Goal: Task Accomplishment & Management: Use online tool/utility

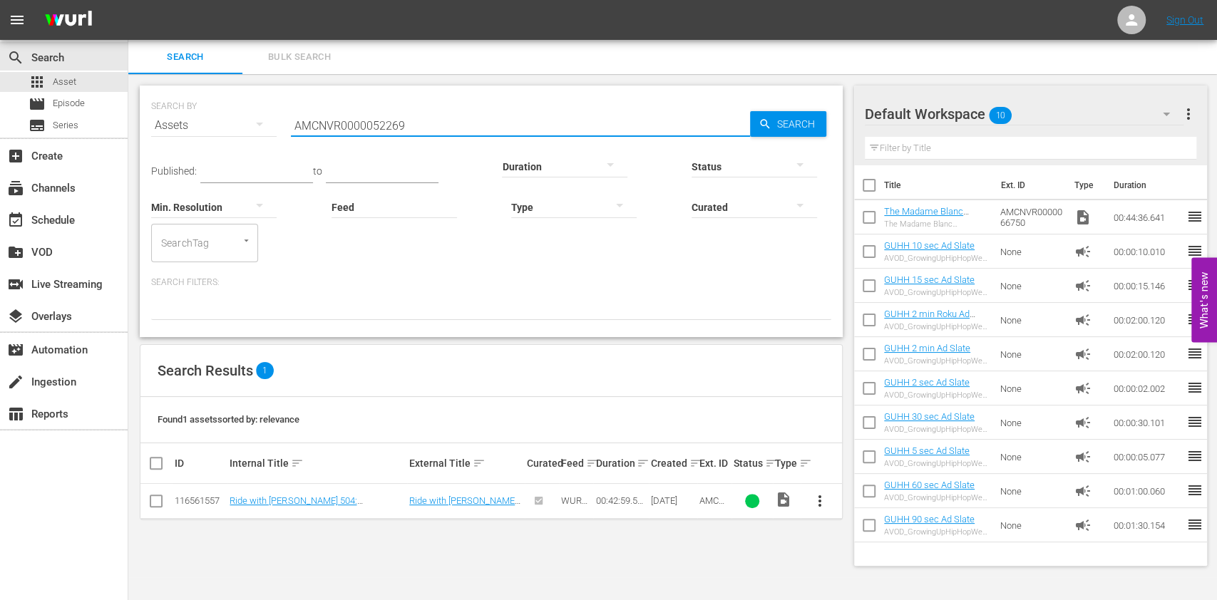
click at [468, 123] on input "AMCNVR0000052269" at bounding box center [520, 125] width 459 height 34
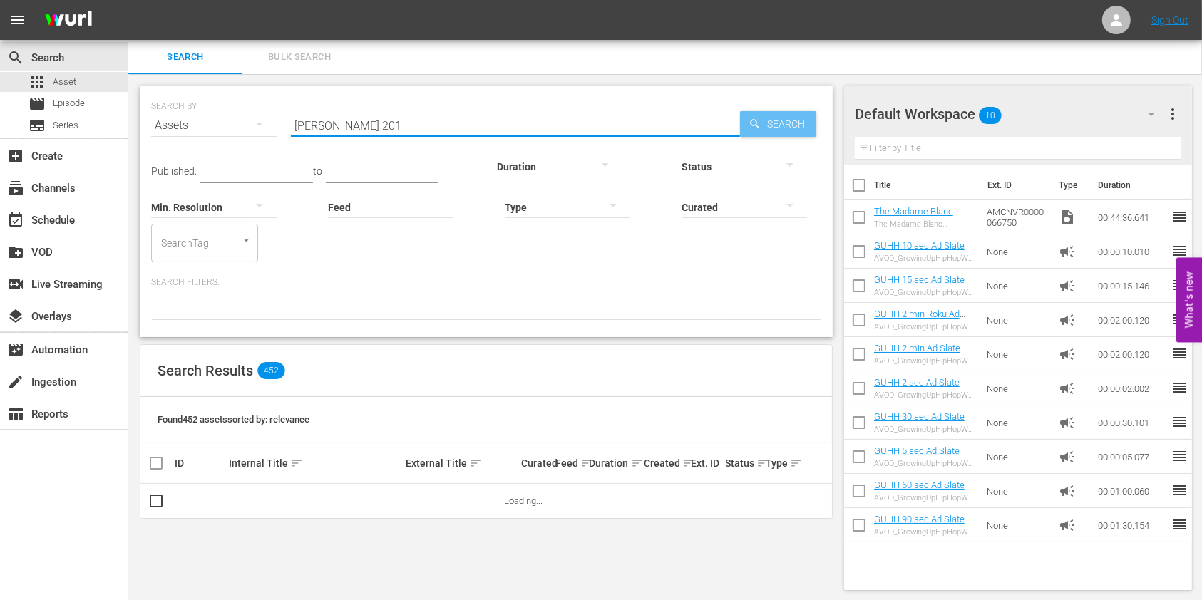
type input "[PERSON_NAME] 201"
click at [771, 118] on span "Search" at bounding box center [789, 124] width 55 height 26
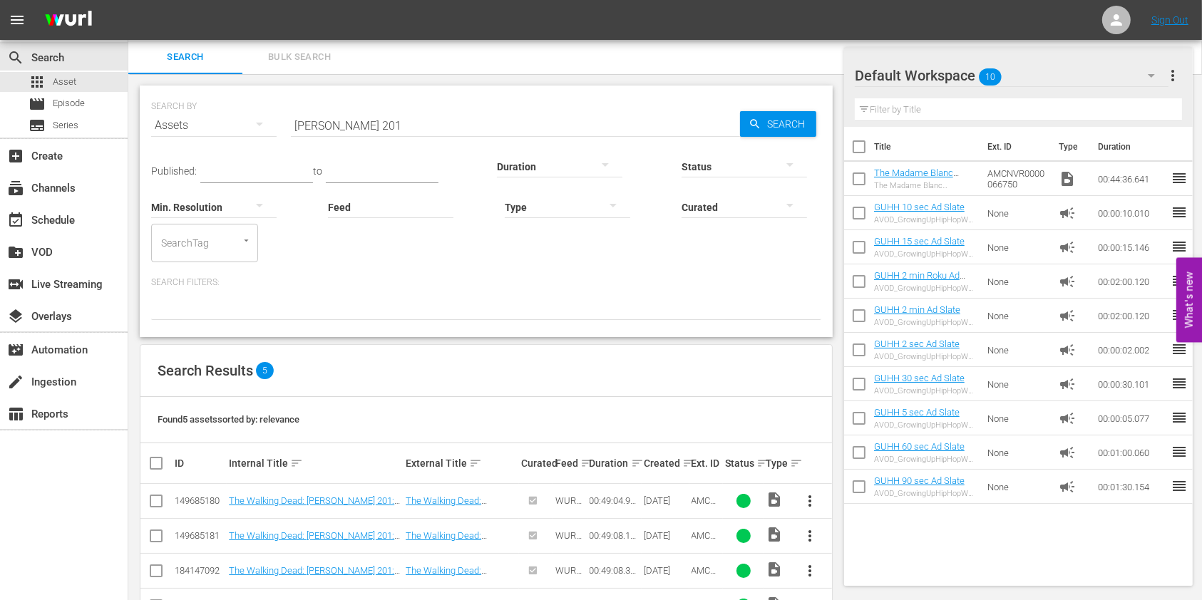
scroll to position [84, 0]
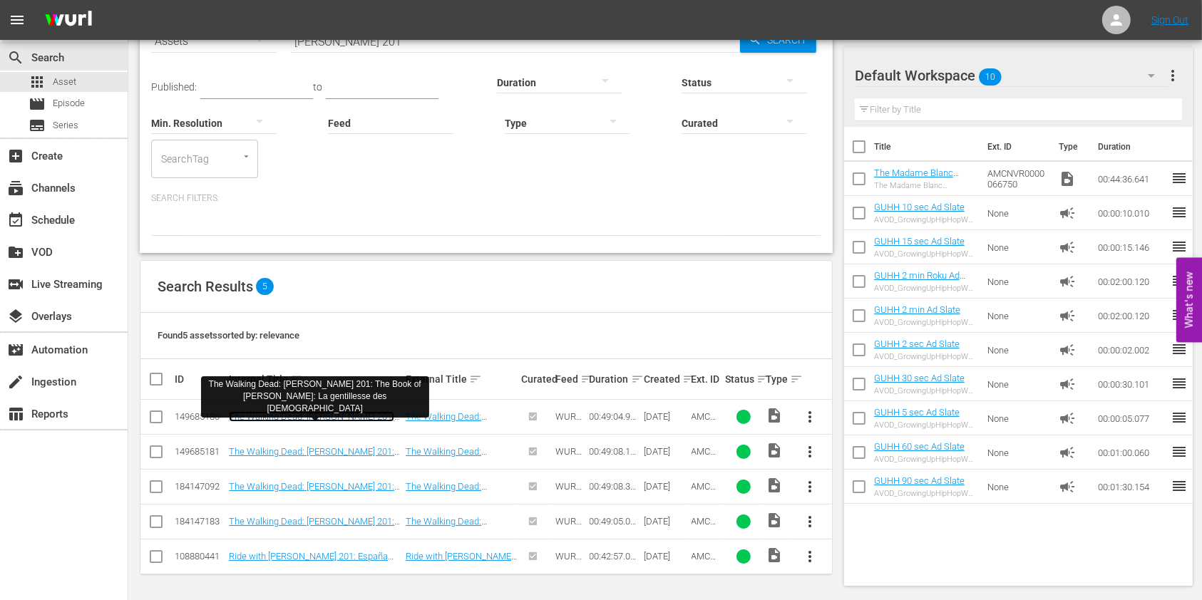
click at [274, 421] on link "The Walking Dead: [PERSON_NAME] 201: The Book of [PERSON_NAME]: La gentillesse …" at bounding box center [311, 427] width 165 height 32
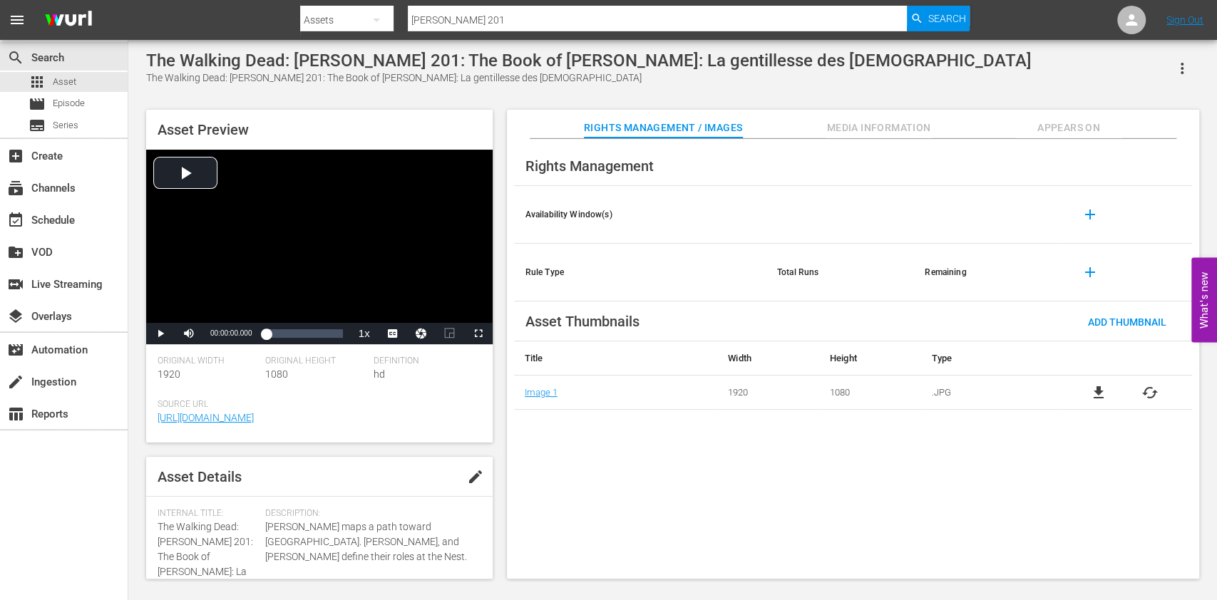
click at [901, 133] on span "Media Information" at bounding box center [879, 128] width 107 height 18
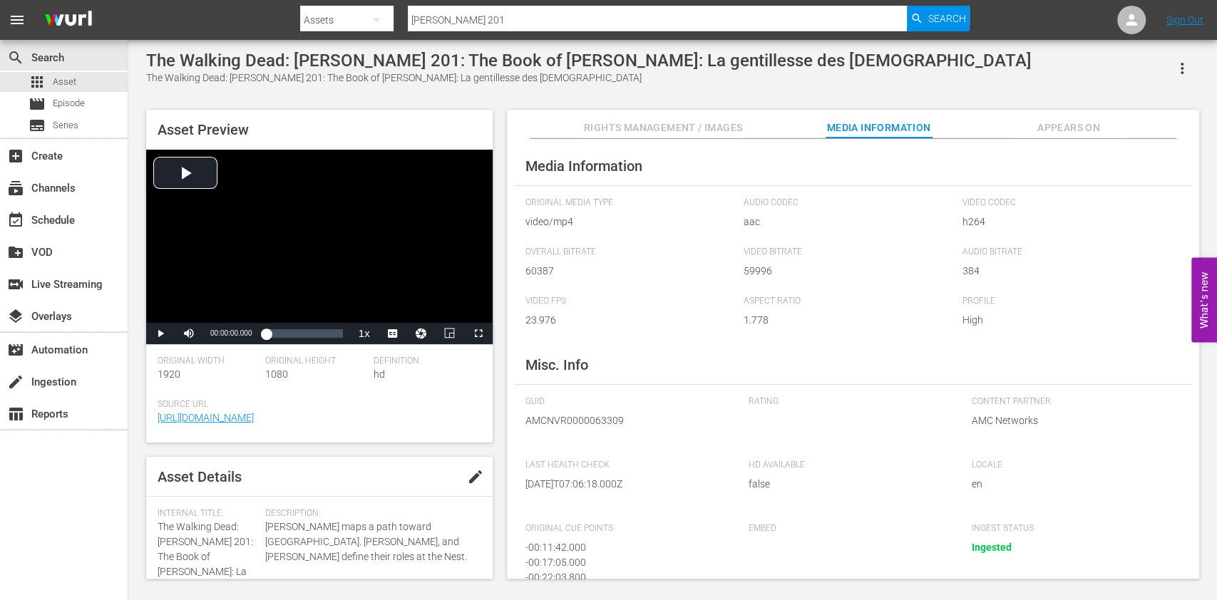
click at [695, 132] on span "Rights Management / Images" at bounding box center [663, 128] width 158 height 18
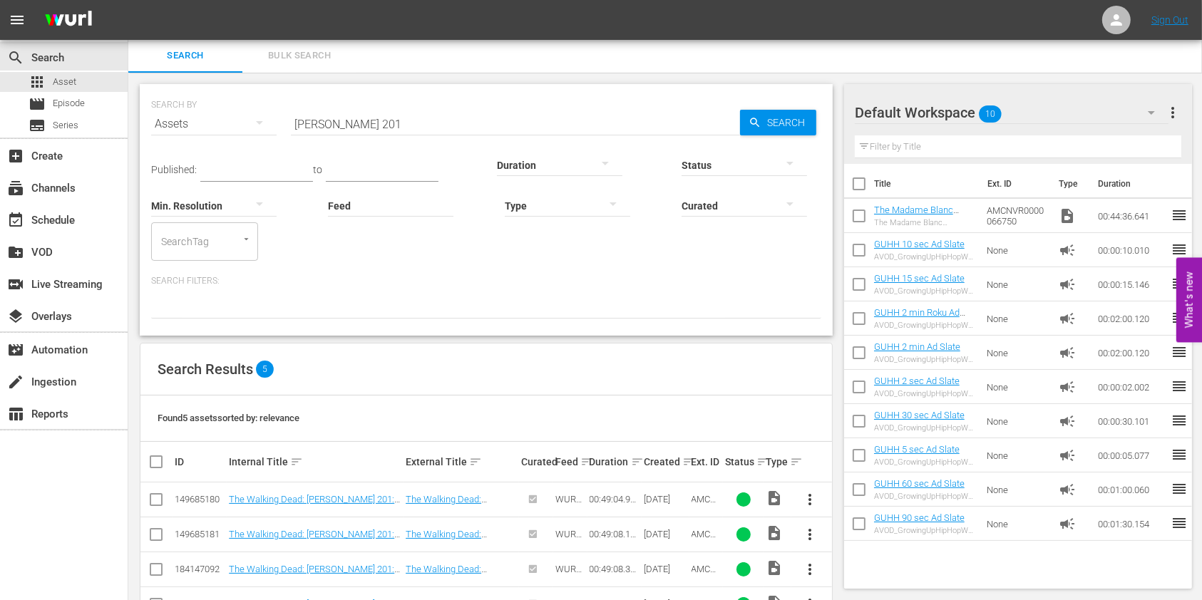
scroll to position [84, 0]
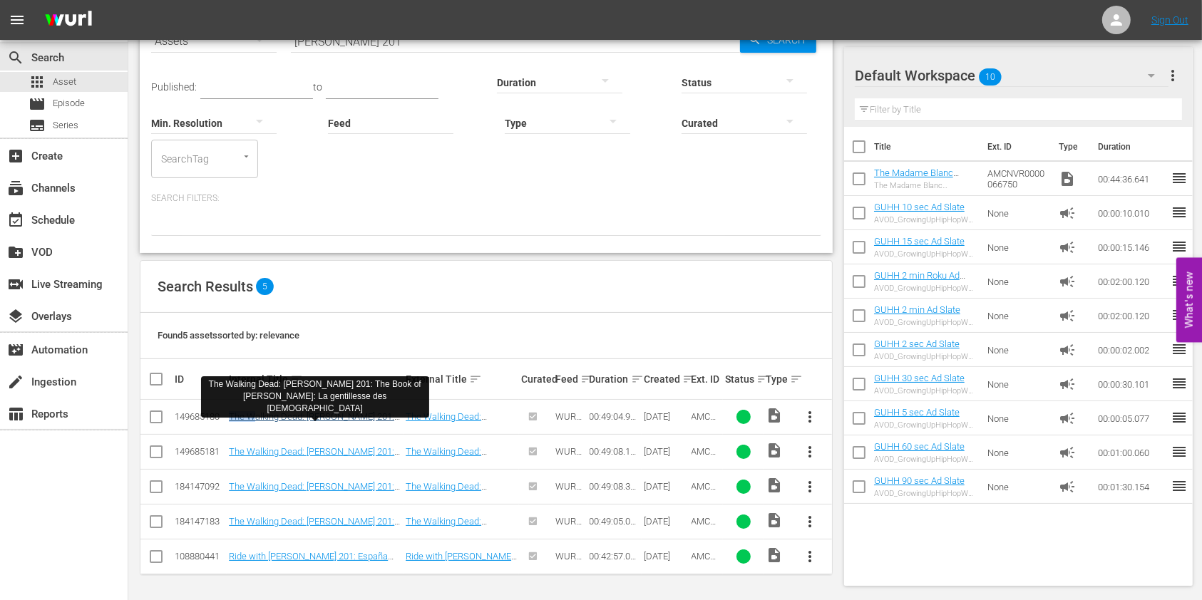
drag, startPoint x: 226, startPoint y: 417, endPoint x: 255, endPoint y: 414, distance: 28.7
click at [255, 414] on td "The Walking Dead: [PERSON_NAME] 201: The Book of [PERSON_NAME]: La gentillesse …" at bounding box center [315, 417] width 177 height 35
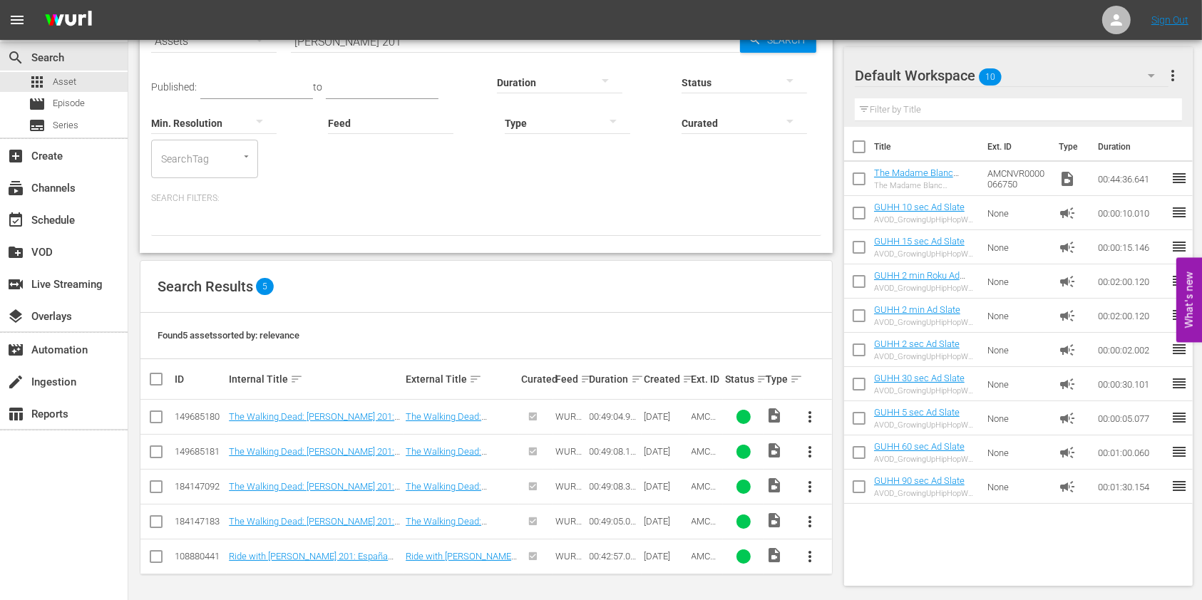
drag, startPoint x: 80, startPoint y: 475, endPoint x: 160, endPoint y: 443, distance: 86.1
click at [79, 476] on div "search Search apps Asset movie Episode subtitles Series add_box Create subscrip…" at bounding box center [64, 340] width 128 height 600
click at [86, 106] on div "movie Episode" at bounding box center [64, 104] width 128 height 20
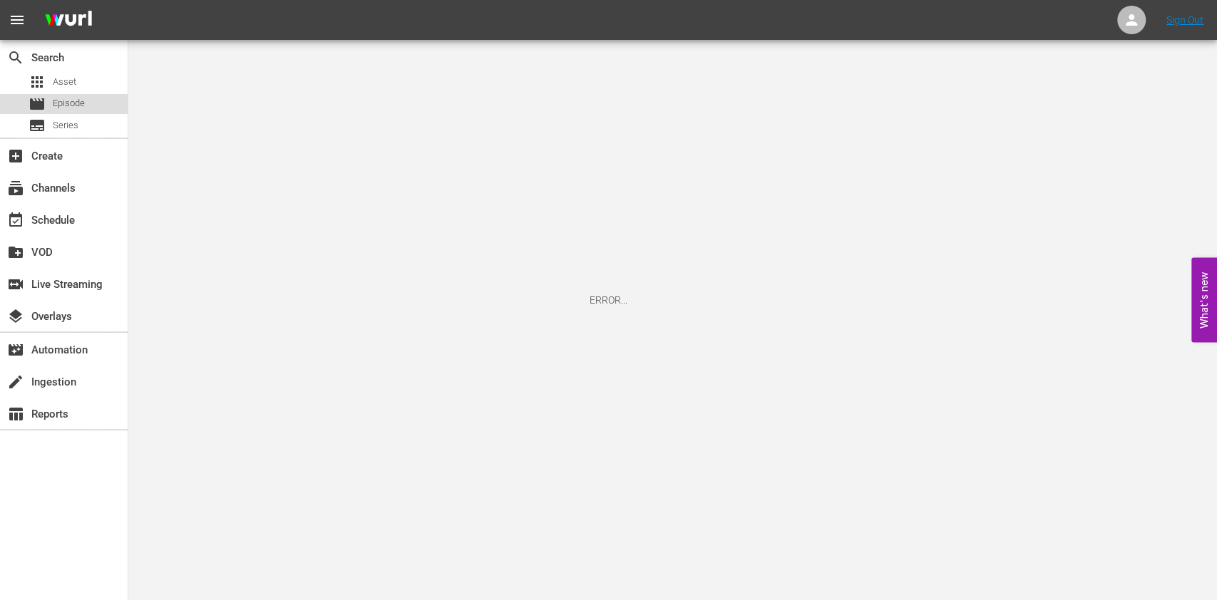
click at [83, 104] on span "Episode" at bounding box center [69, 103] width 32 height 14
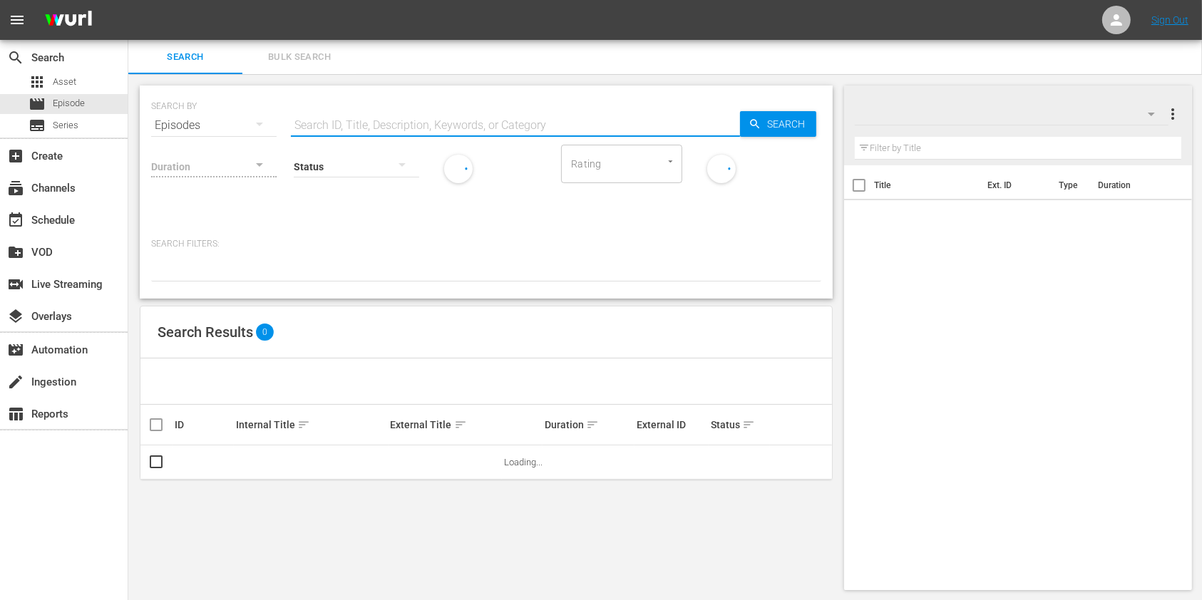
click at [376, 128] on input "text" at bounding box center [515, 125] width 449 height 34
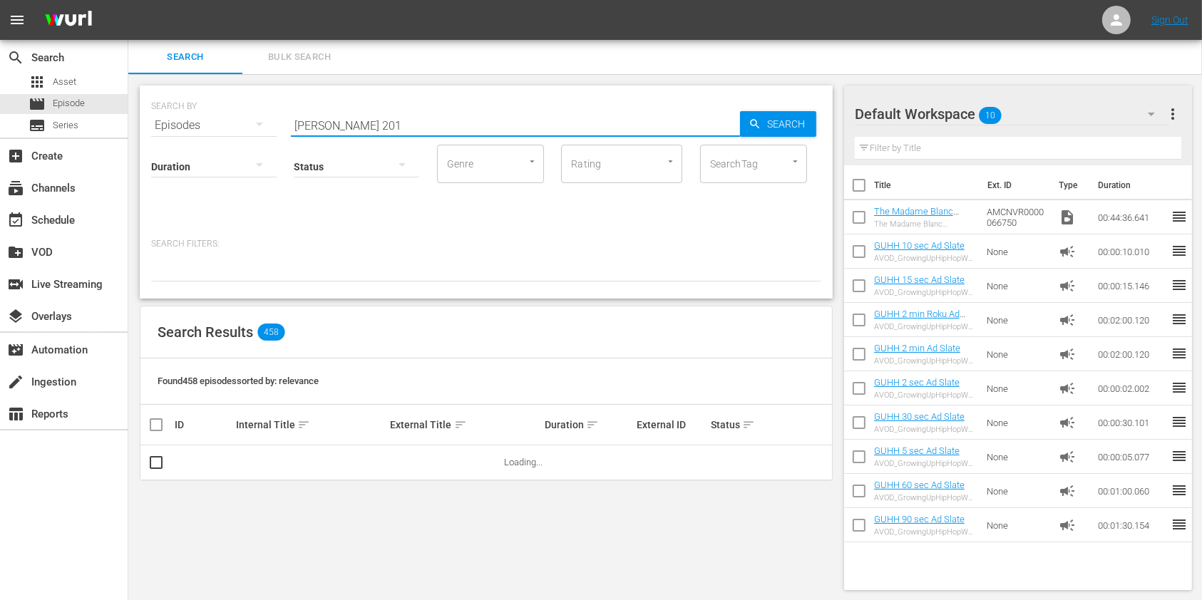
type input "[PERSON_NAME] 201"
click at [762, 123] on span "Search" at bounding box center [789, 124] width 55 height 26
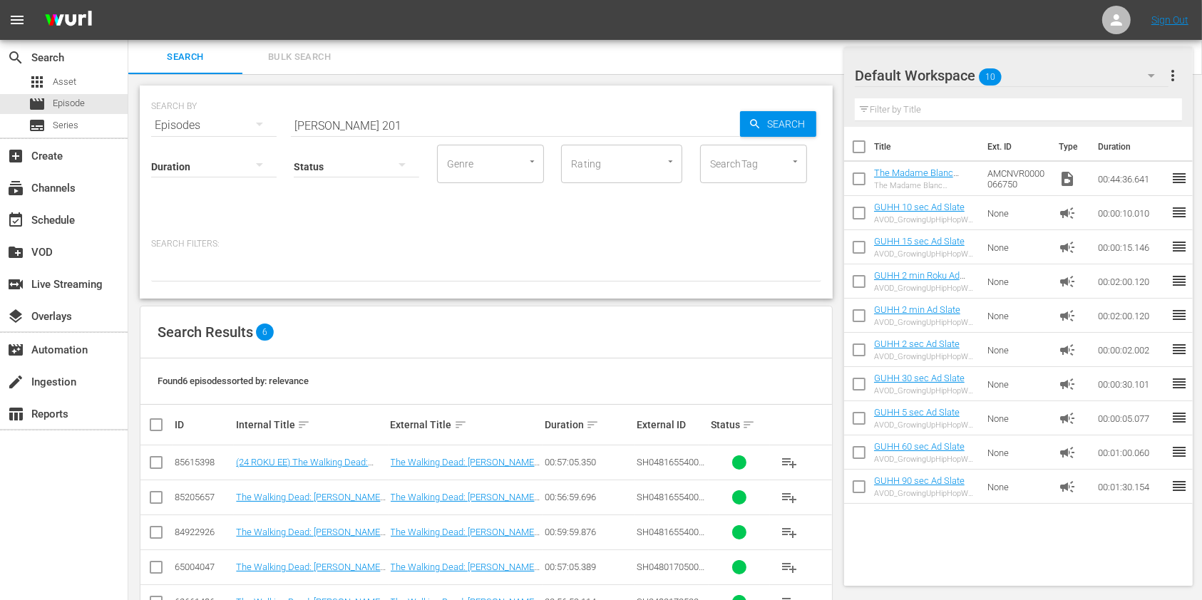
scroll to position [80, 0]
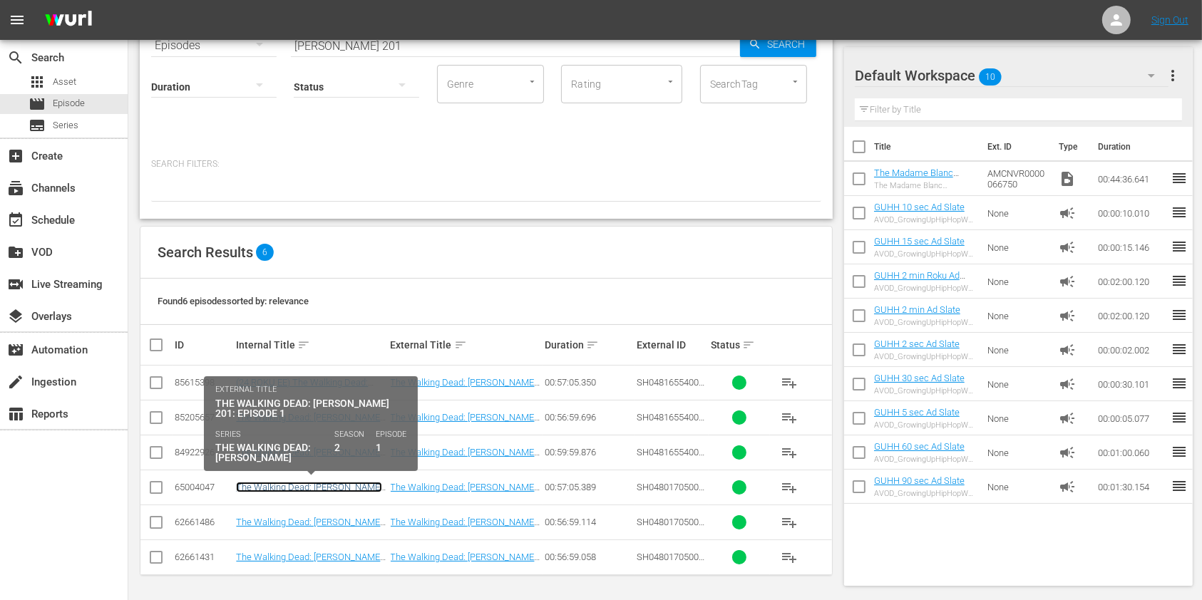
click at [339, 486] on link "The Walking Dead: Daryl Dixon 201: Episode 1" at bounding box center [309, 492] width 146 height 21
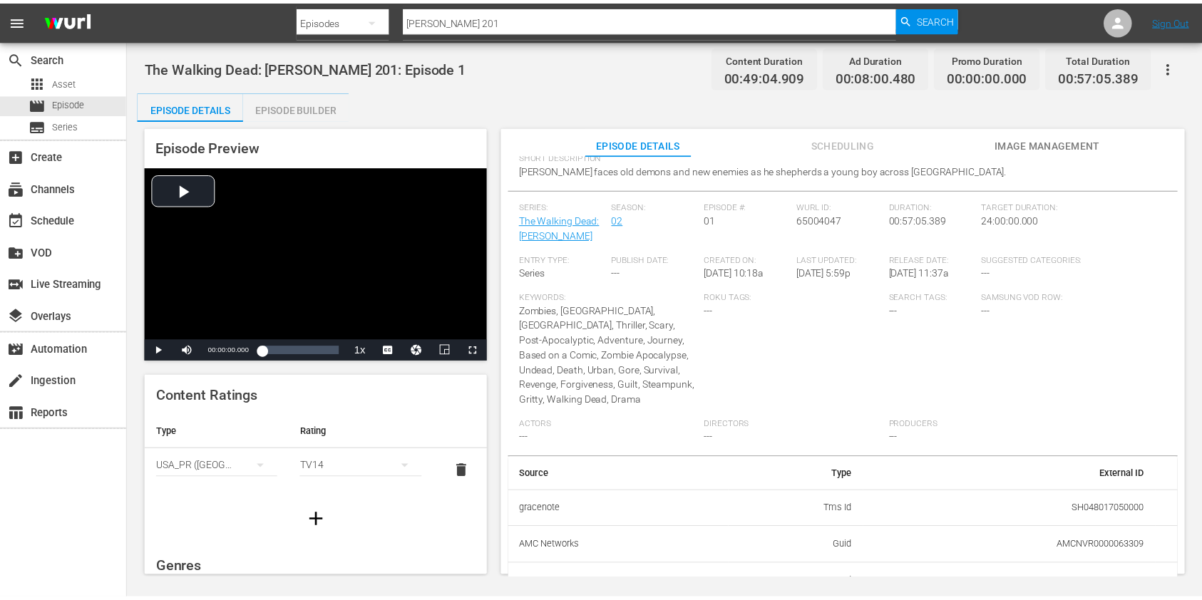
scroll to position [200, 0]
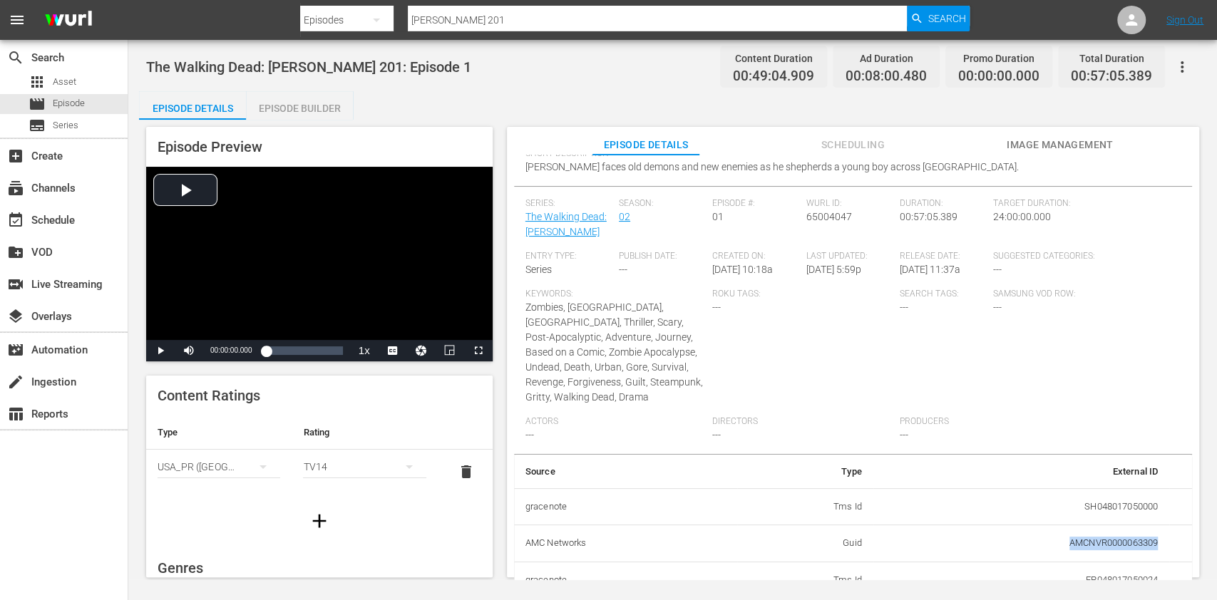
drag, startPoint x: 1061, startPoint y: 528, endPoint x: 1162, endPoint y: 529, distance: 100.5
click at [1162, 529] on tr "AMC Networks Guid AMCNVR0000063309" at bounding box center [853, 544] width 678 height 37
copy td "AMCNVR0000063309"
click at [59, 77] on span "Asset" at bounding box center [65, 82] width 24 height 14
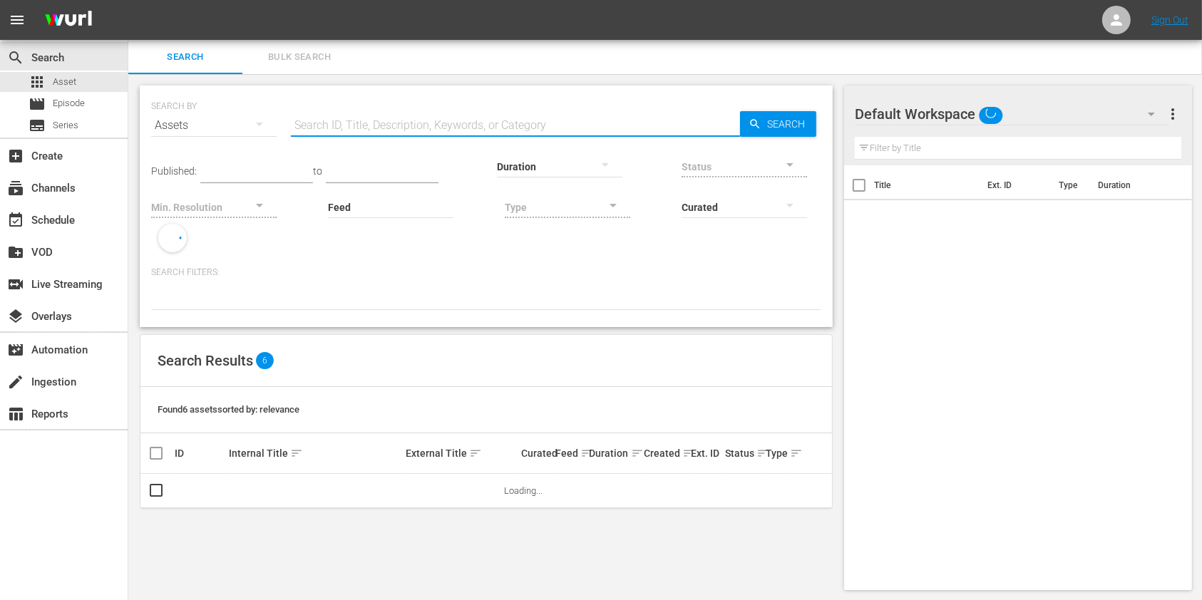
click at [398, 118] on input "text" at bounding box center [515, 125] width 449 height 34
paste input "AMCNVR0000063309"
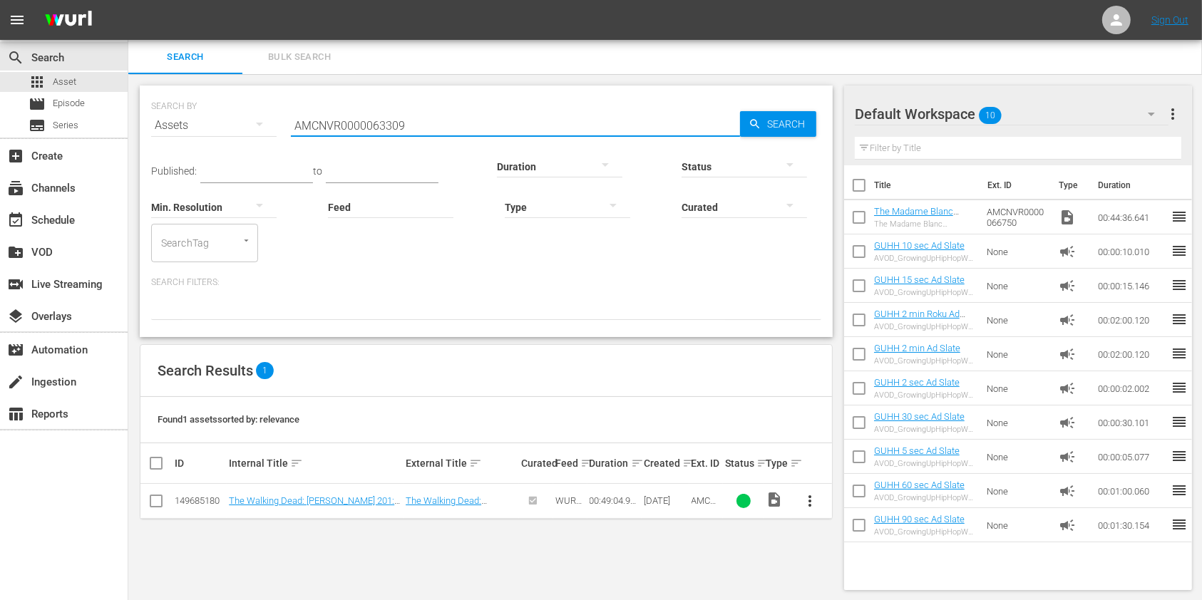
type input "AMCNVR0000063309"
click at [814, 486] on button "more_vert" at bounding box center [811, 501] width 34 height 34
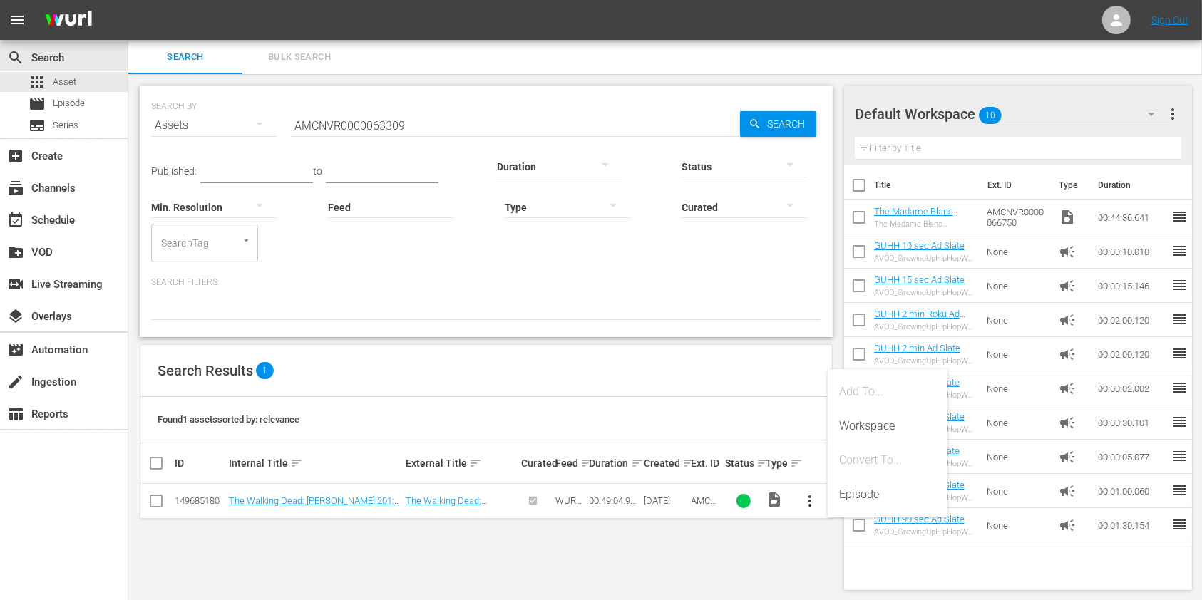
click at [817, 498] on span "more_vert" at bounding box center [810, 501] width 17 height 17
click at [854, 496] on div "Episode" at bounding box center [887, 495] width 97 height 34
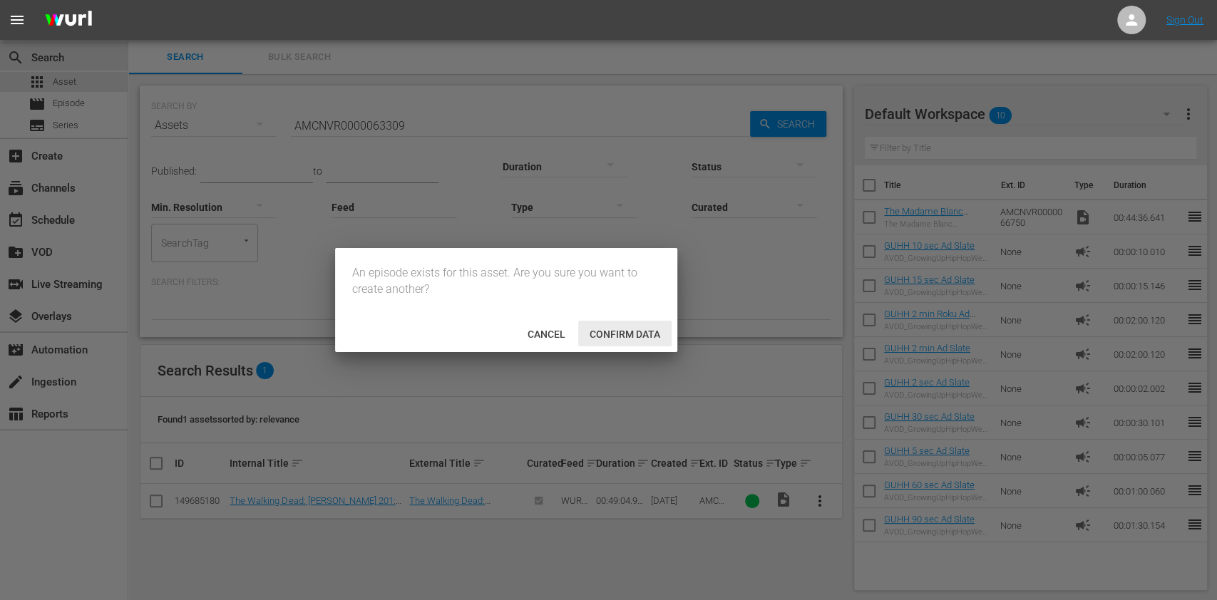
click at [611, 334] on span "Confirm data" at bounding box center [624, 334] width 93 height 11
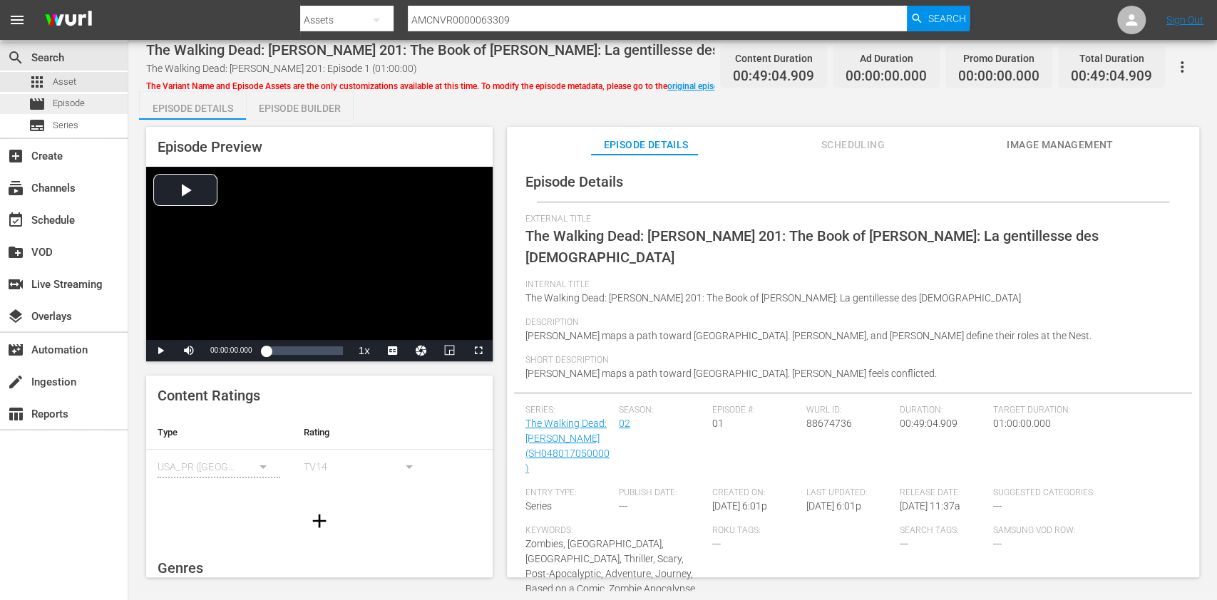
click at [63, 103] on span "Episode" at bounding box center [69, 103] width 32 height 14
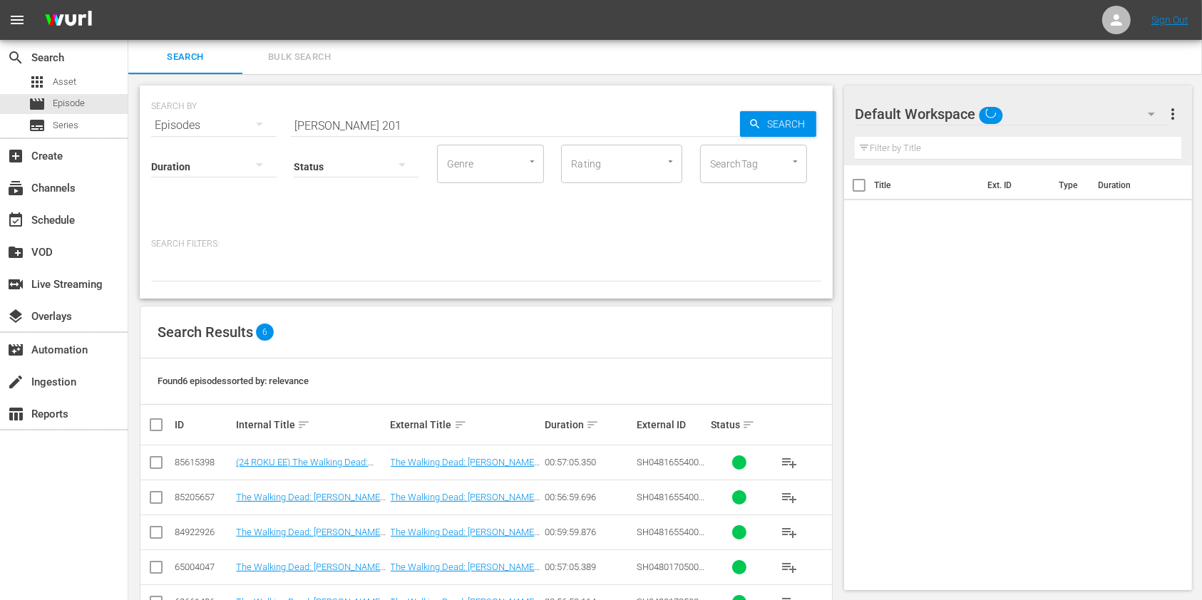
click at [405, 123] on input "[PERSON_NAME] 201" at bounding box center [515, 125] width 449 height 34
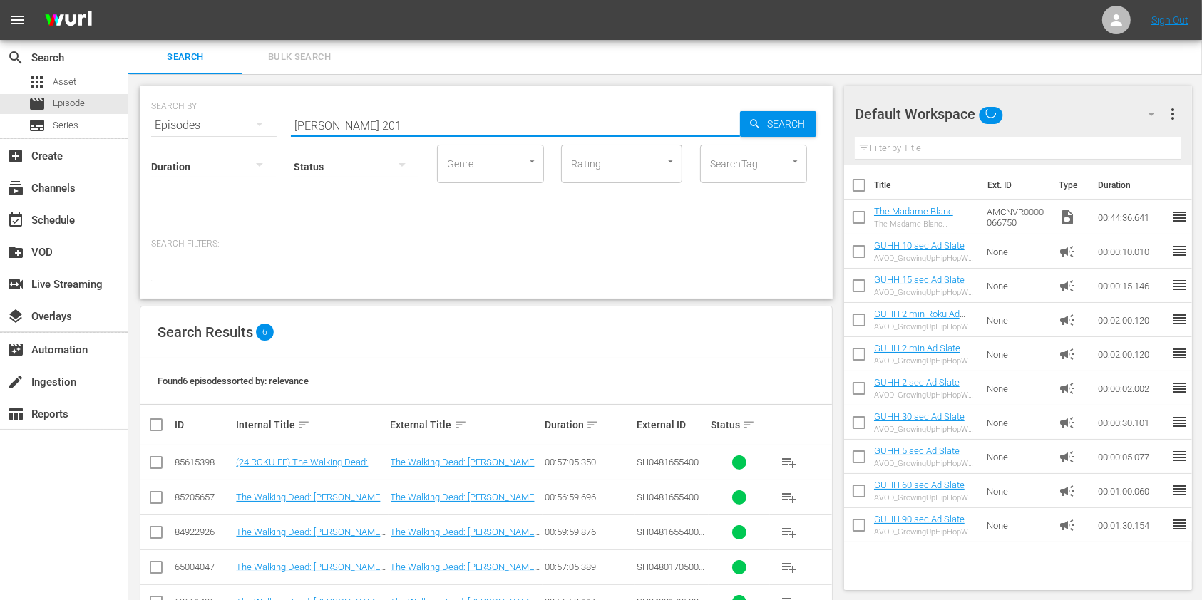
click at [405, 123] on input "[PERSON_NAME] 201" at bounding box center [515, 125] width 449 height 34
paste input "AMCNVR0000063309"
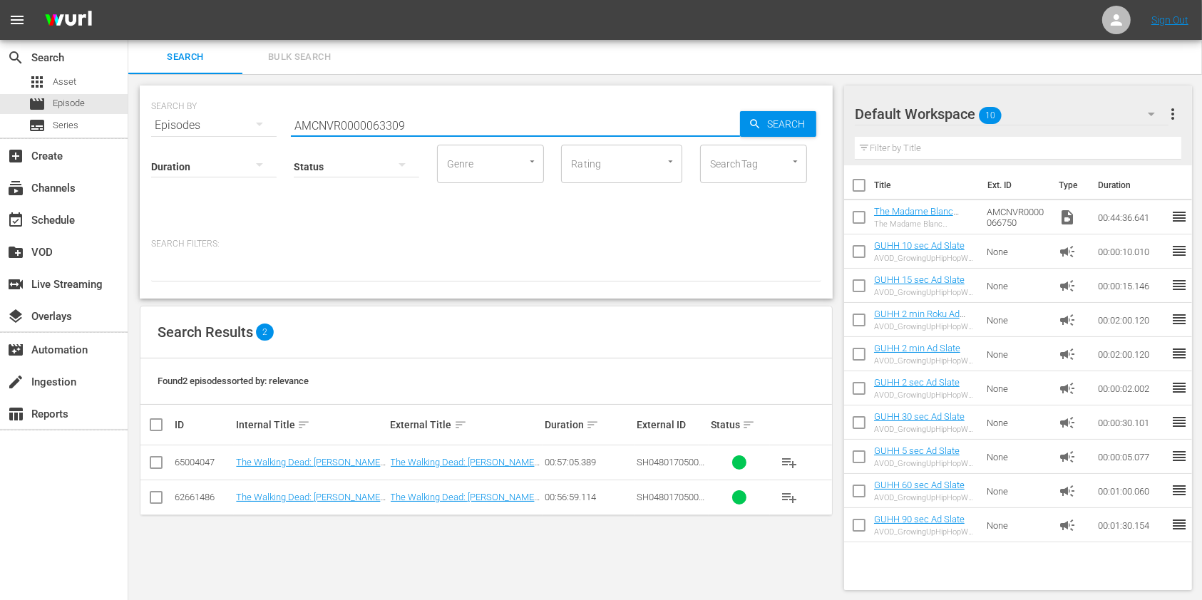
type input "AMCNVR0000063309"
click at [158, 429] on input "checkbox" at bounding box center [162, 424] width 29 height 17
checkbox input "true"
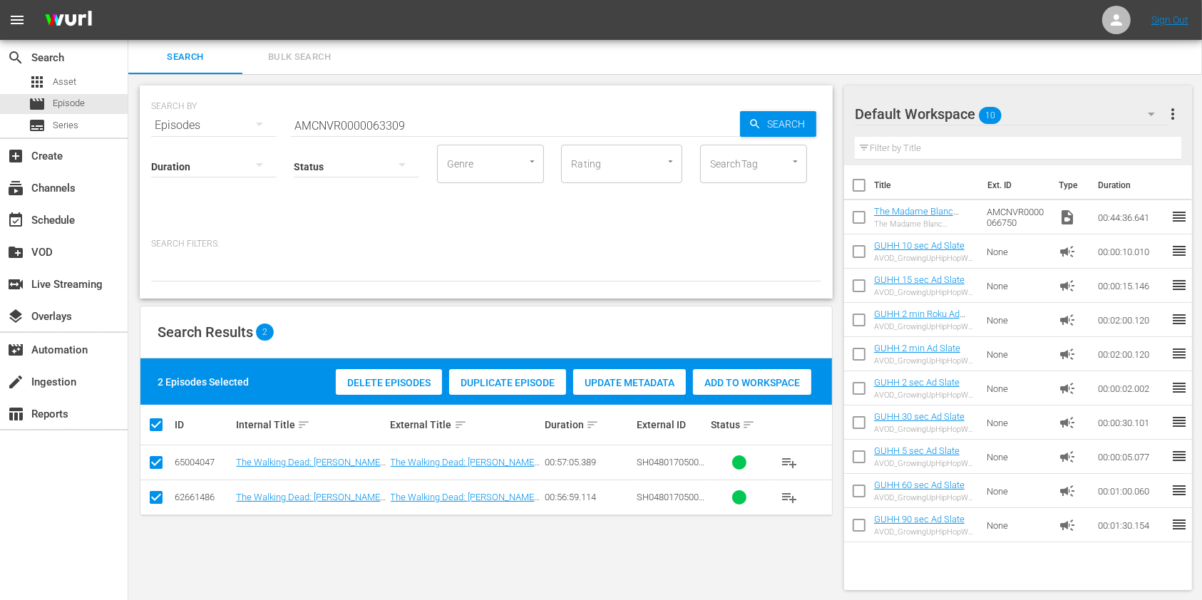
click at [621, 377] on span "Update Metadata" at bounding box center [629, 382] width 113 height 11
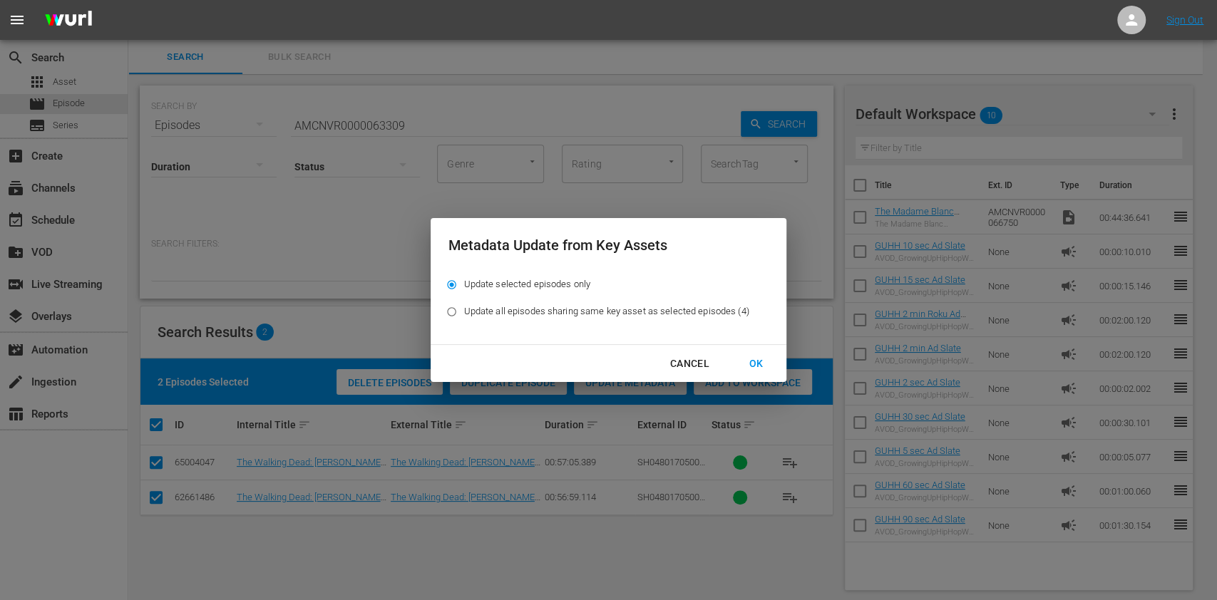
click at [759, 363] on div "OK" at bounding box center [756, 364] width 37 height 18
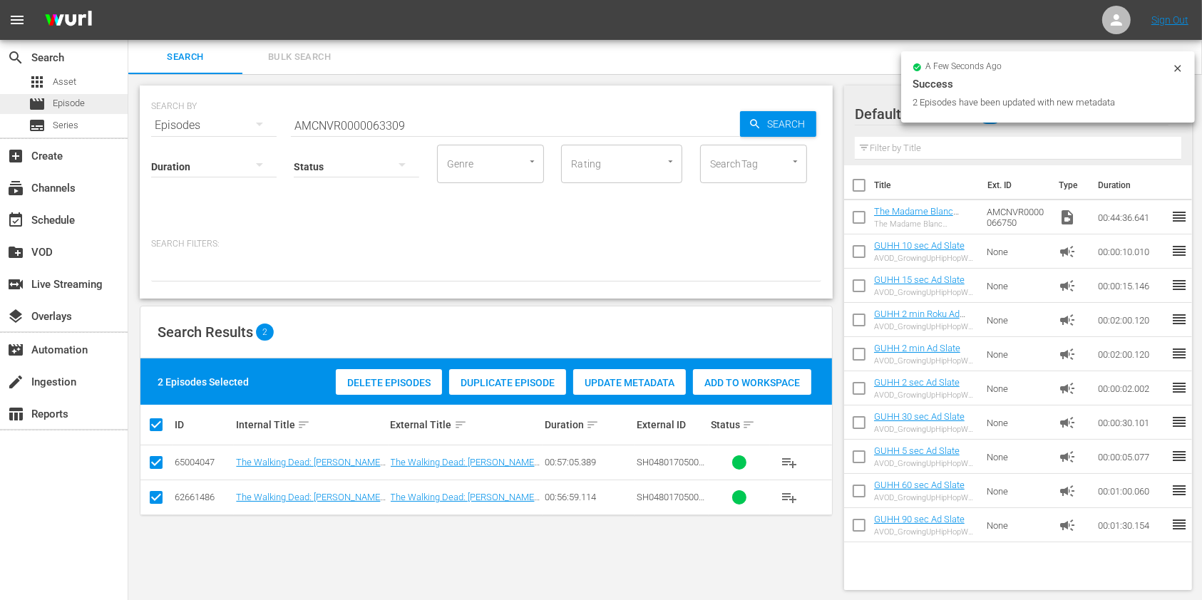
click at [81, 108] on span "Episode" at bounding box center [69, 103] width 32 height 14
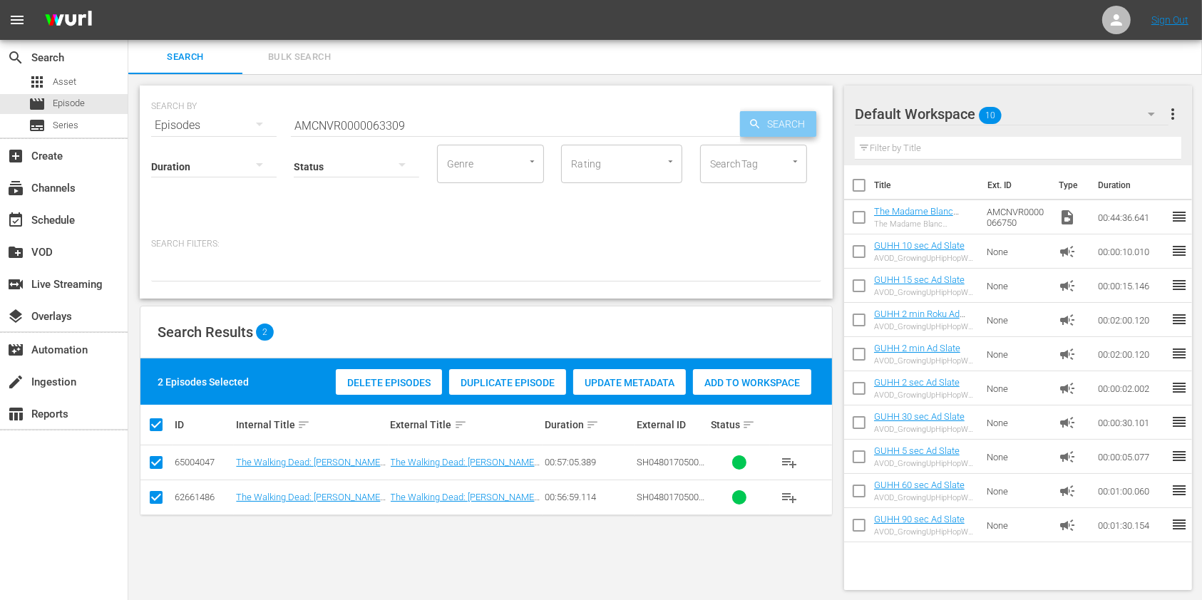
click at [779, 130] on span "Search" at bounding box center [789, 124] width 55 height 26
click at [413, 117] on input "AMCNVR0000063309" at bounding box center [515, 125] width 449 height 34
click at [375, 130] on input "AMCNVR0000063309" at bounding box center [515, 125] width 449 height 34
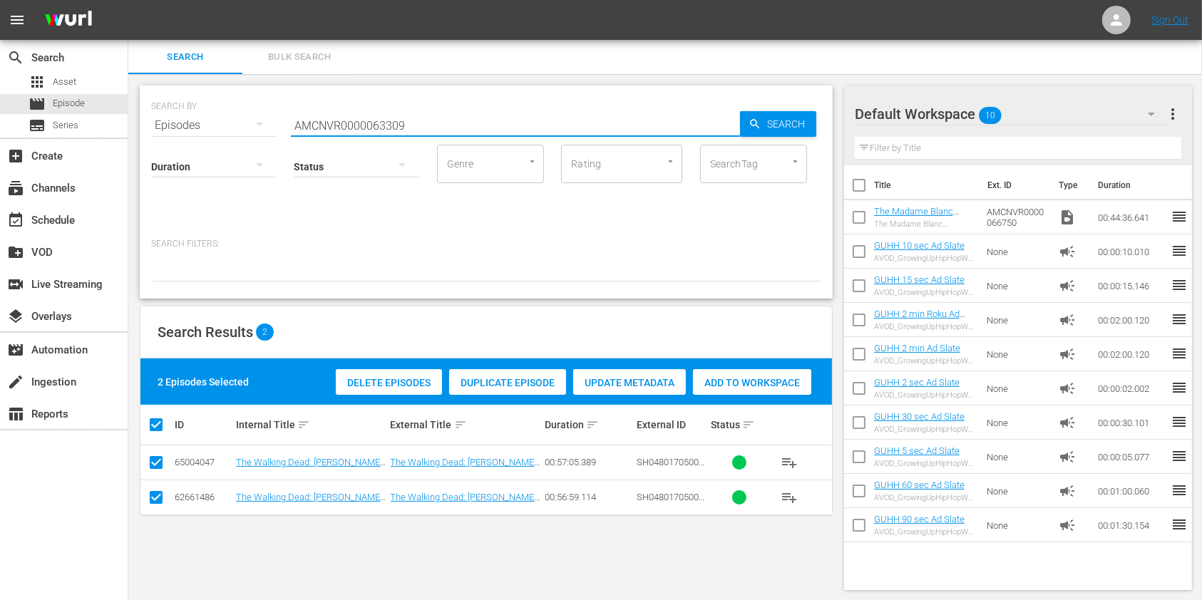
click at [419, 124] on input "AMCNVR0000063309" at bounding box center [515, 125] width 449 height 34
drag, startPoint x: 404, startPoint y: 123, endPoint x: 266, endPoint y: 123, distance: 138.3
click at [266, 123] on div "SEARCH BY Search By Episodes Search ID, Title, Description, Keywords, or Catego…" at bounding box center [486, 116] width 670 height 51
click at [62, 101] on span "Episode" at bounding box center [69, 103] width 32 height 14
click at [417, 125] on input "AMCNVR0000063309" at bounding box center [515, 125] width 449 height 34
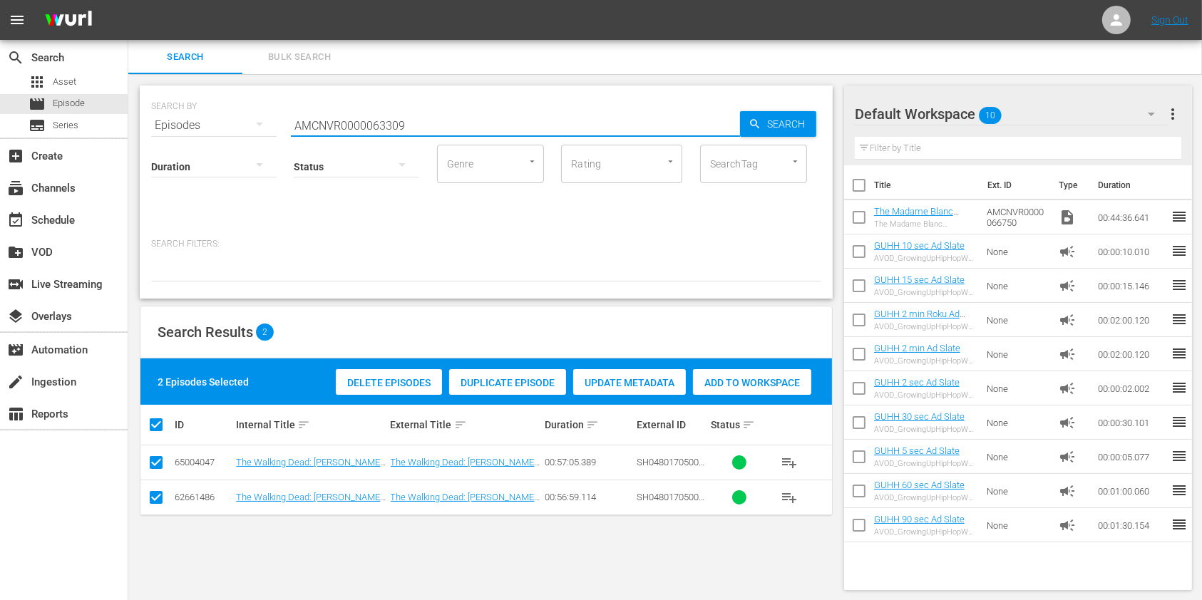
click at [417, 125] on input "AMCNVR0000063309" at bounding box center [515, 125] width 449 height 34
click at [404, 123] on input "AMCNVR0000063309" at bounding box center [515, 125] width 449 height 34
drag, startPoint x: 404, startPoint y: 123, endPoint x: 292, endPoint y: 123, distance: 112.7
click at [292, 123] on input "AMCNVR0000063309" at bounding box center [515, 125] width 449 height 34
click at [759, 125] on icon "button" at bounding box center [755, 124] width 13 height 13
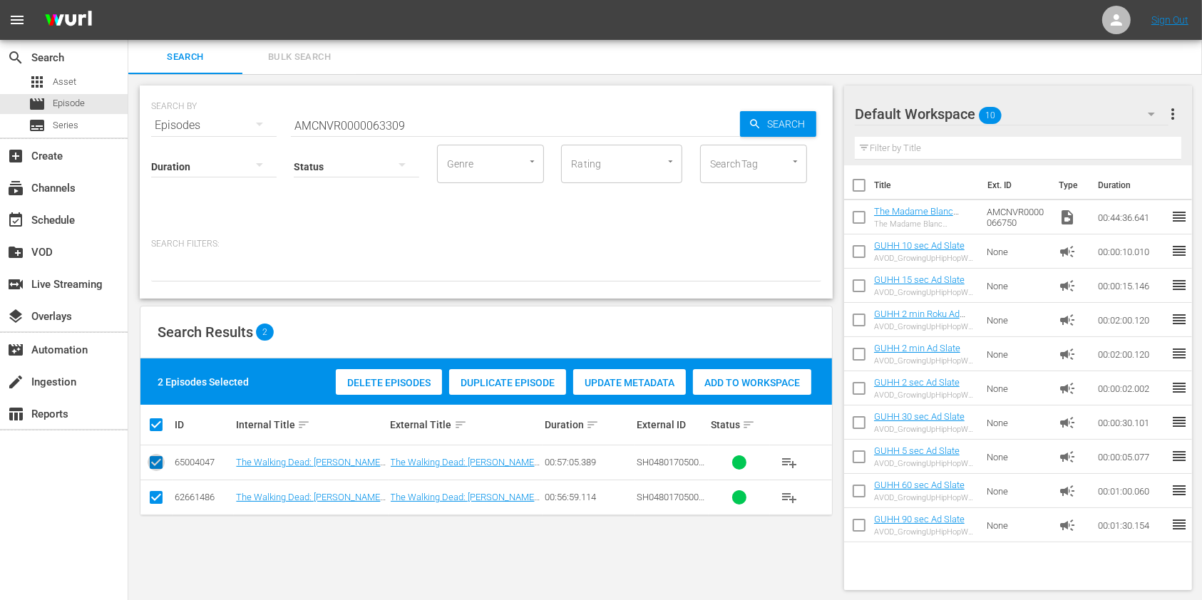
click at [160, 461] on input "checkbox" at bounding box center [156, 465] width 17 height 17
checkbox input "false"
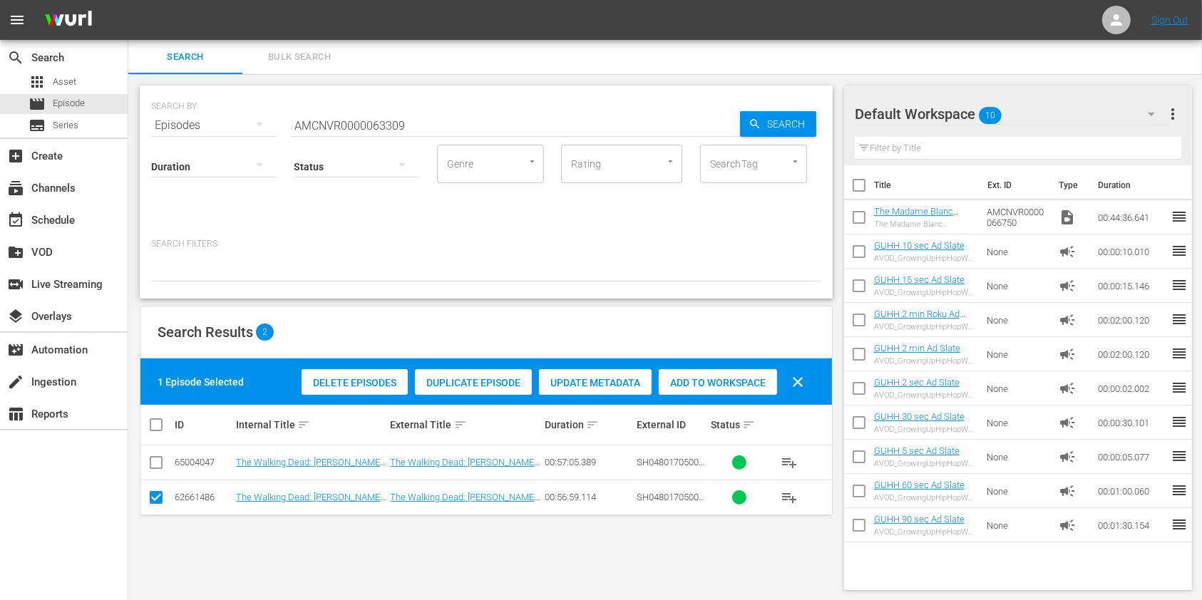
click at [352, 377] on span "Delete Episodes" at bounding box center [355, 382] width 106 height 11
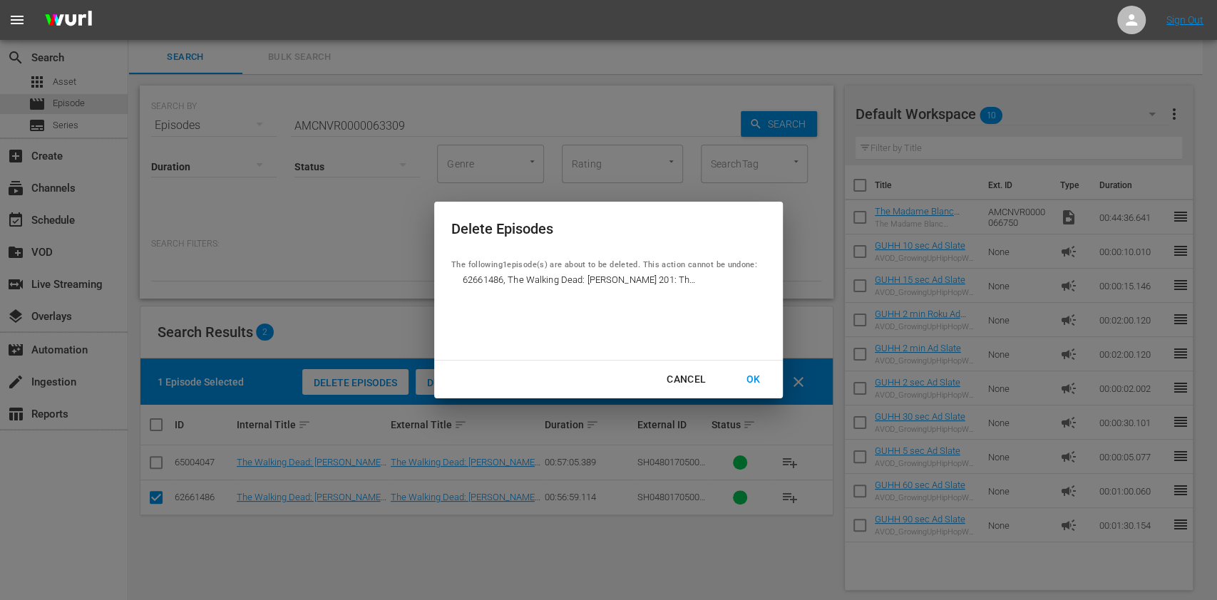
click at [755, 378] on div "OK" at bounding box center [752, 380] width 37 height 18
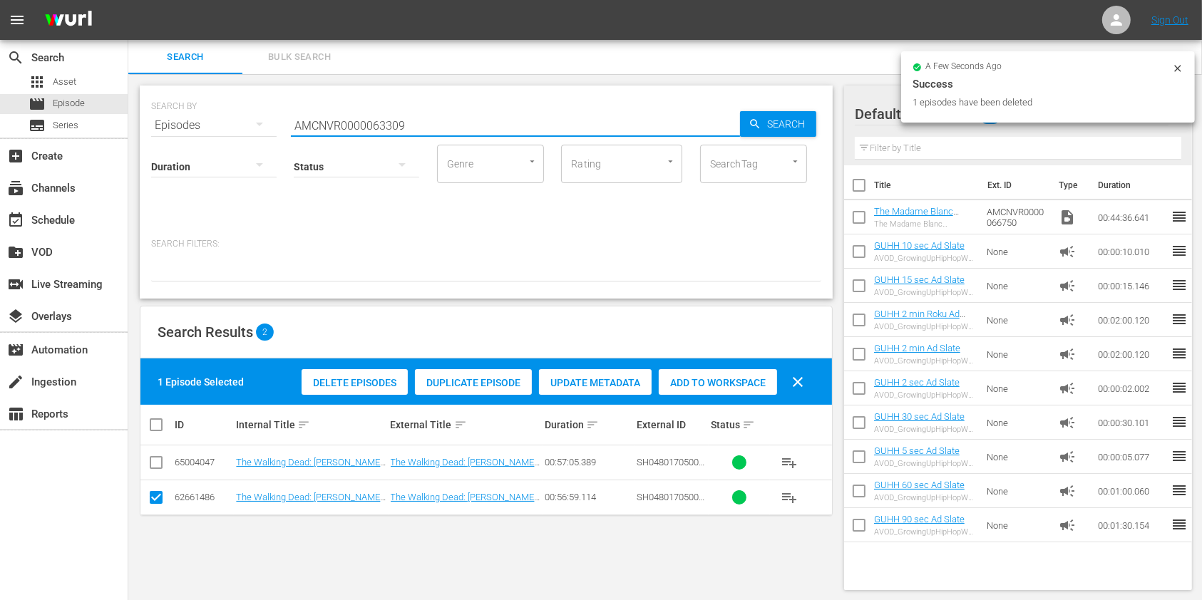
click at [422, 133] on input "AMCNVR0000063309" at bounding box center [515, 125] width 449 height 34
click at [397, 125] on input "AMCNVR0000063309" at bounding box center [515, 125] width 449 height 34
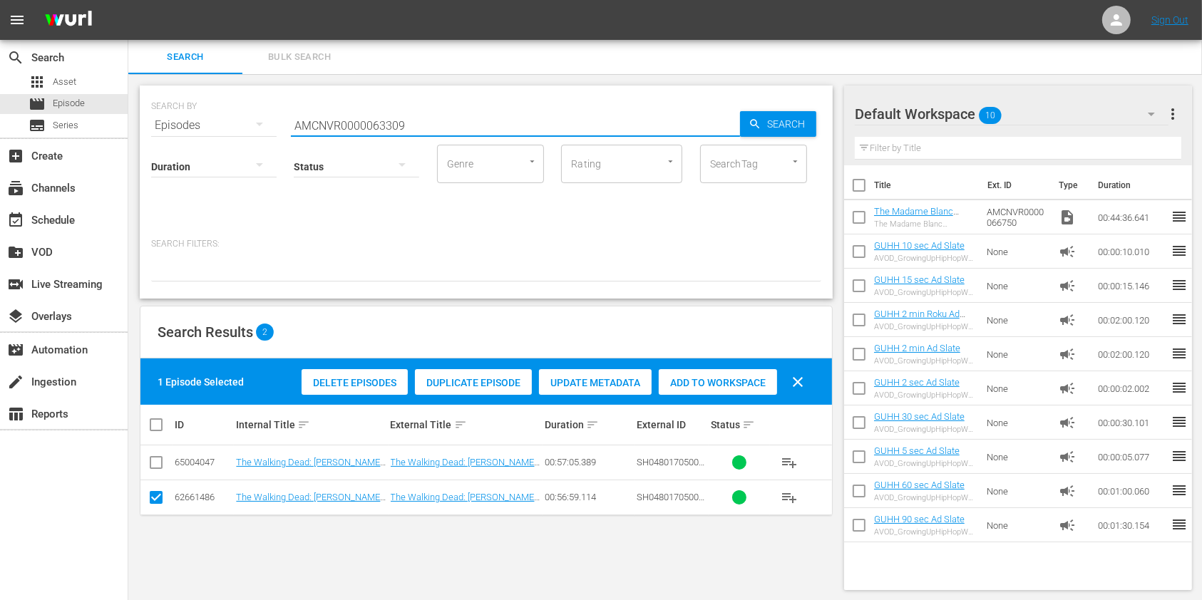
drag, startPoint x: 404, startPoint y: 122, endPoint x: 272, endPoint y: 122, distance: 132.6
click at [272, 122] on div "SEARCH BY Search By Episodes Search ID, Title, Description, Keywords, or Catego…" at bounding box center [486, 116] width 670 height 51
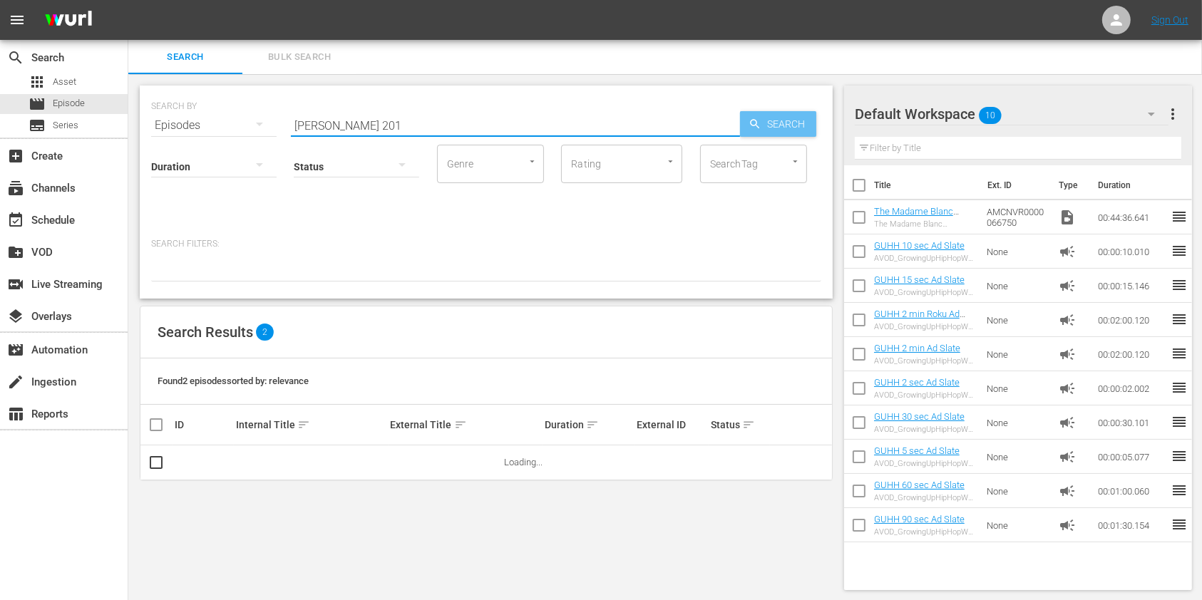
type input "[PERSON_NAME] 201"
click at [751, 131] on div "Search" at bounding box center [778, 124] width 76 height 26
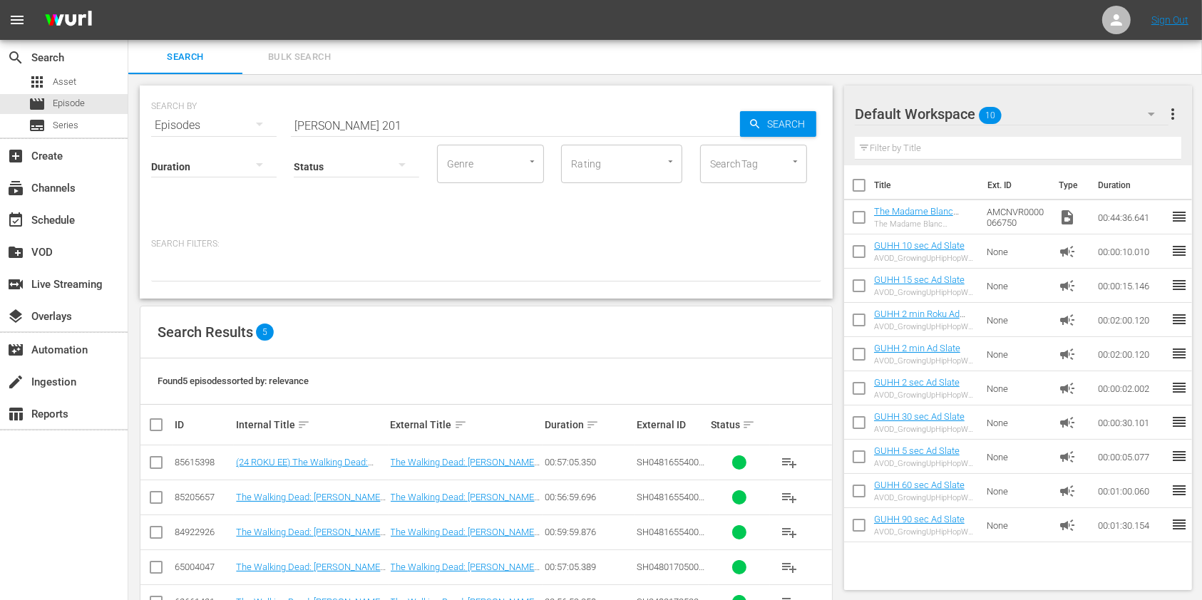
scroll to position [46, 0]
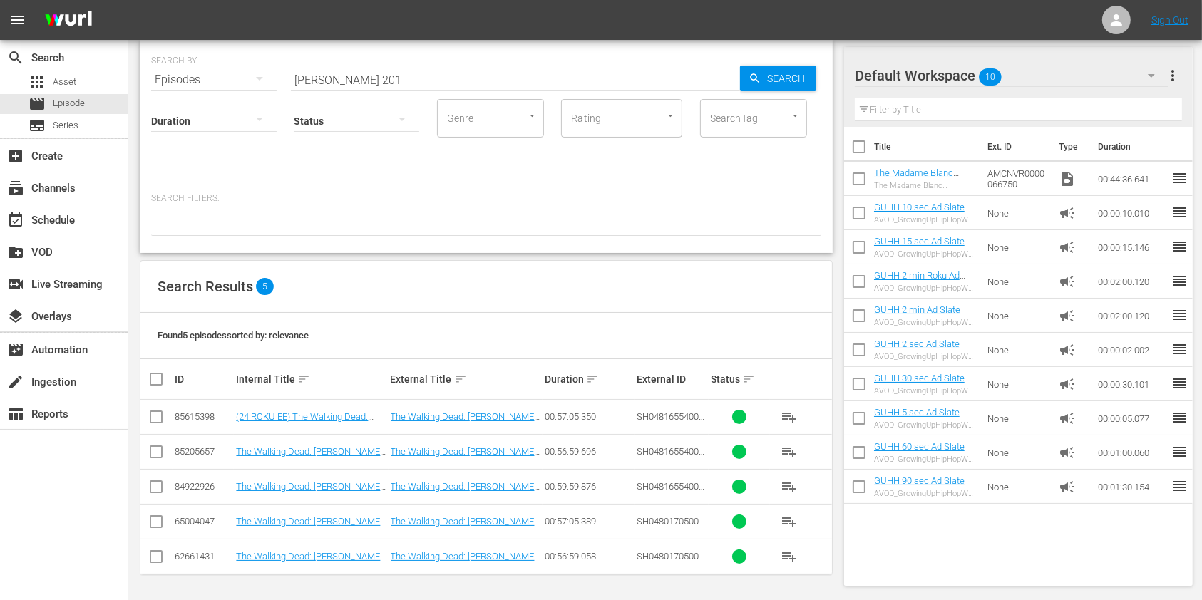
click at [158, 551] on input "checkbox" at bounding box center [156, 559] width 17 height 17
checkbox input "true"
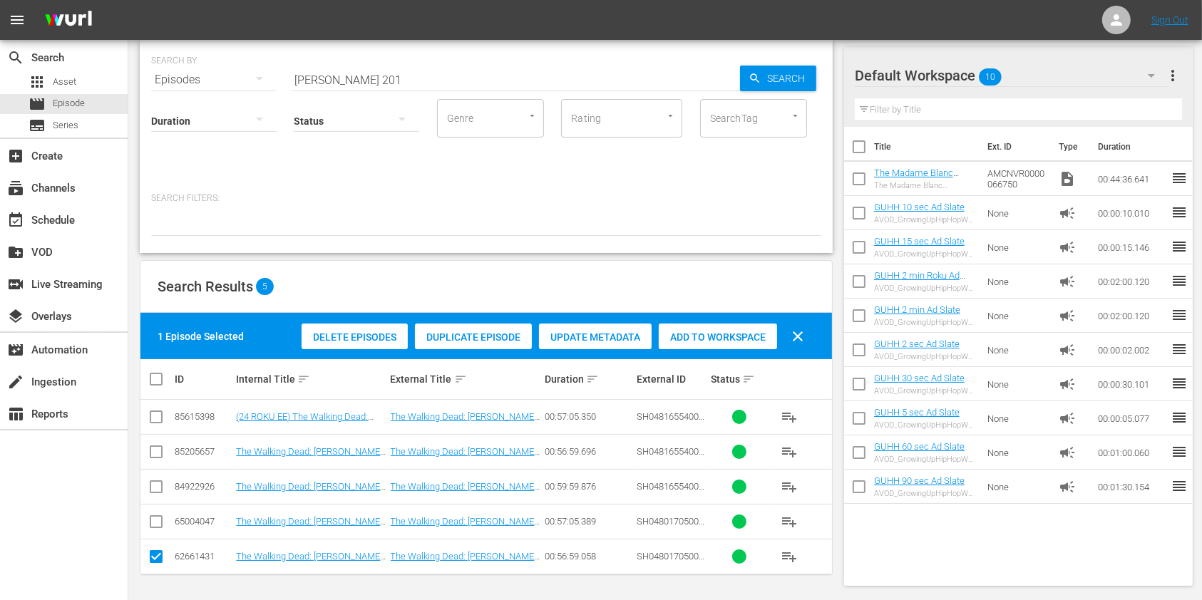
click at [342, 344] on div "Delete Episodes" at bounding box center [355, 337] width 106 height 27
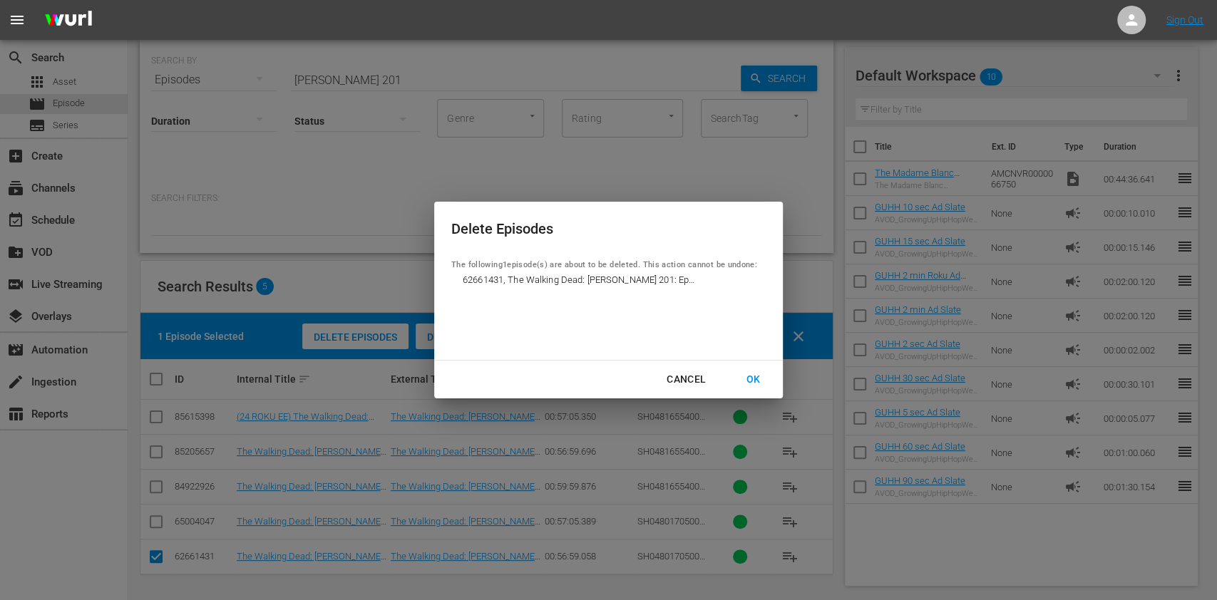
click at [745, 381] on div "OK" at bounding box center [752, 380] width 37 height 18
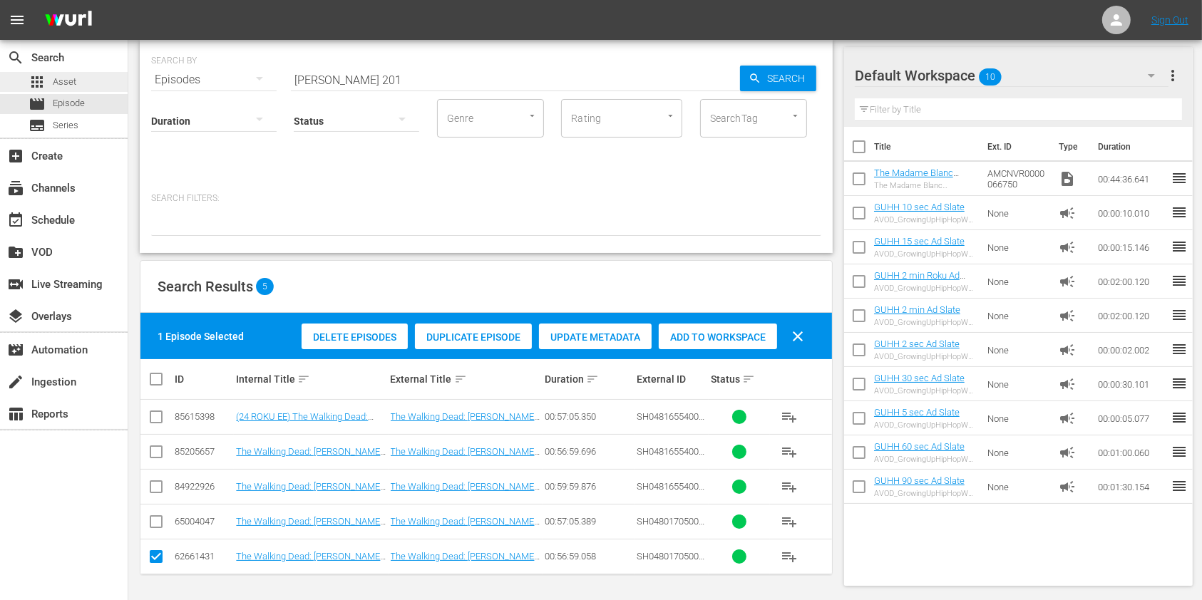
click at [86, 82] on div "apps Asset" at bounding box center [64, 82] width 128 height 20
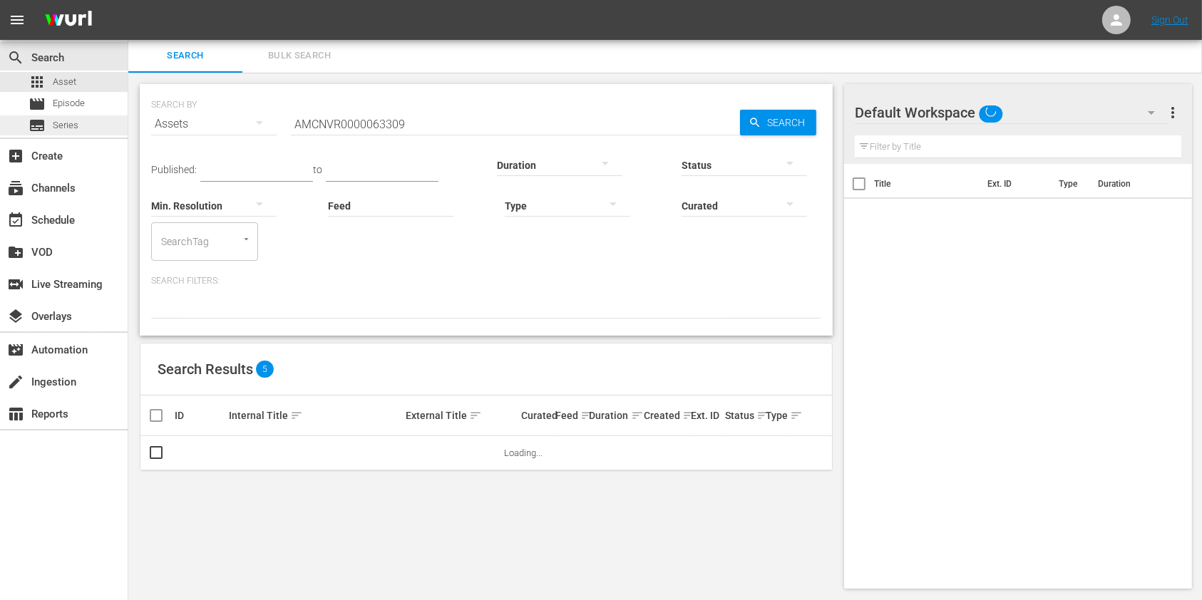
scroll to position [1, 0]
click at [408, 117] on input "AMCNVR0000063309" at bounding box center [515, 124] width 449 height 34
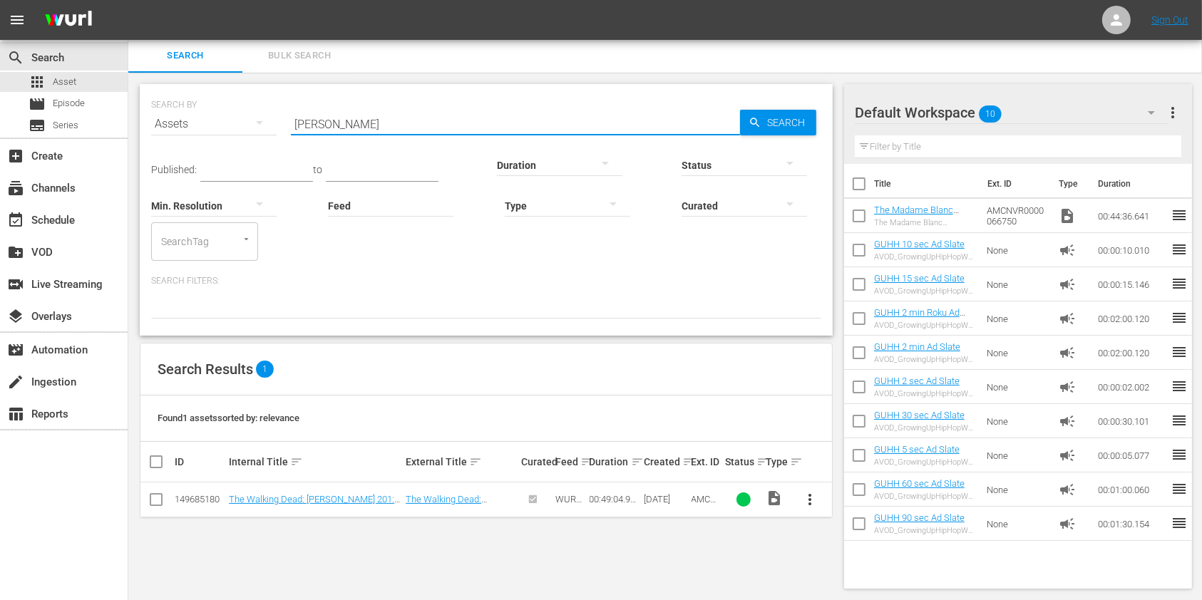
type input "[PERSON_NAME] 201"
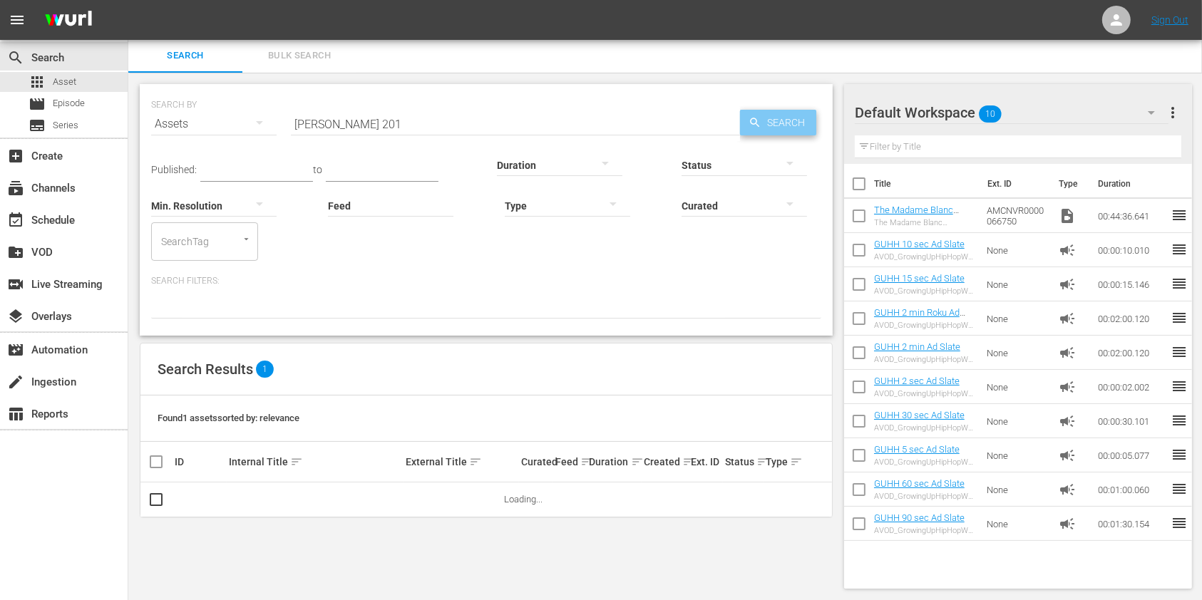
click at [809, 122] on span "Search" at bounding box center [789, 123] width 55 height 26
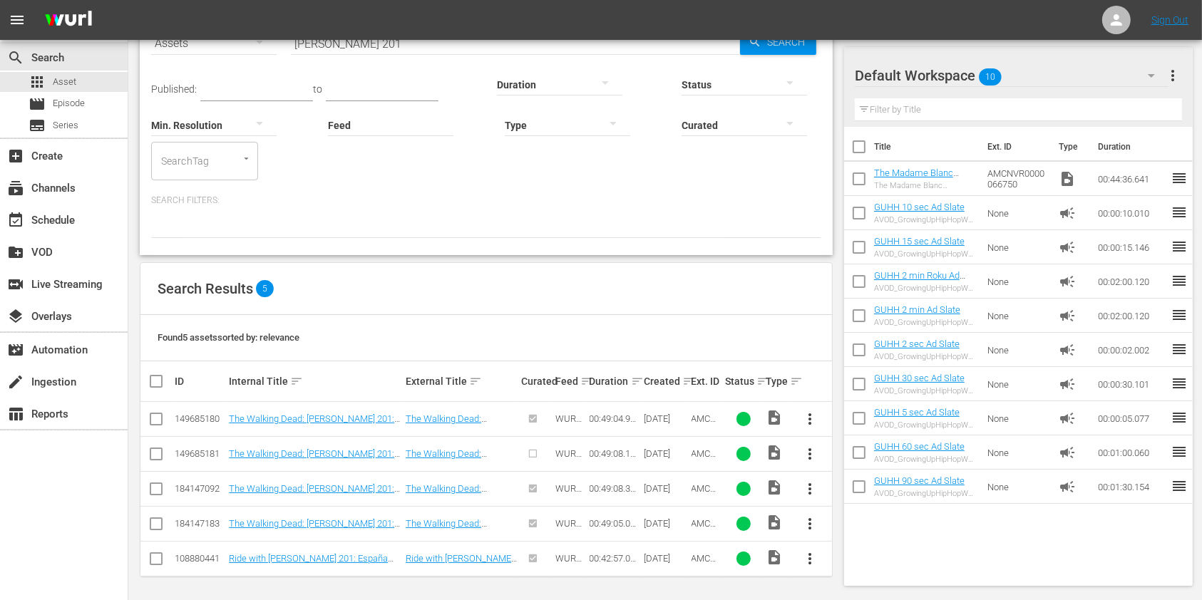
scroll to position [84, 0]
click at [813, 451] on span "more_vert" at bounding box center [810, 452] width 17 height 17
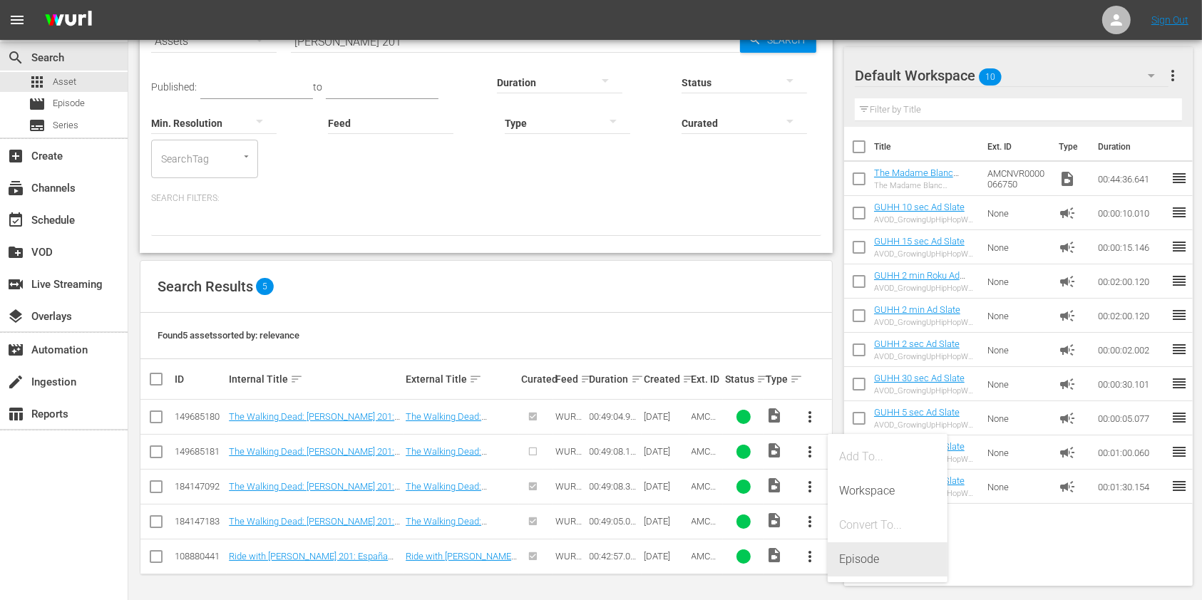
click at [854, 556] on div "Episode" at bounding box center [887, 560] width 97 height 34
